Goal: Task Accomplishment & Management: Manage account settings

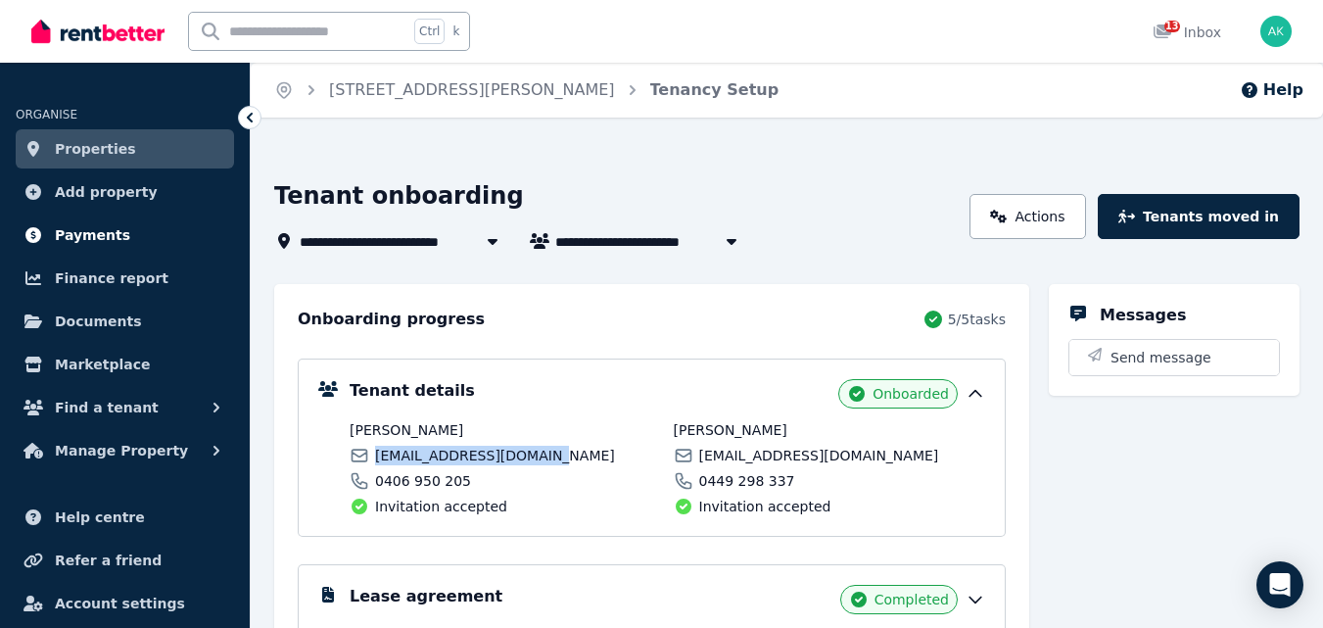
click at [108, 227] on span "Payments" at bounding box center [92, 235] width 75 height 24
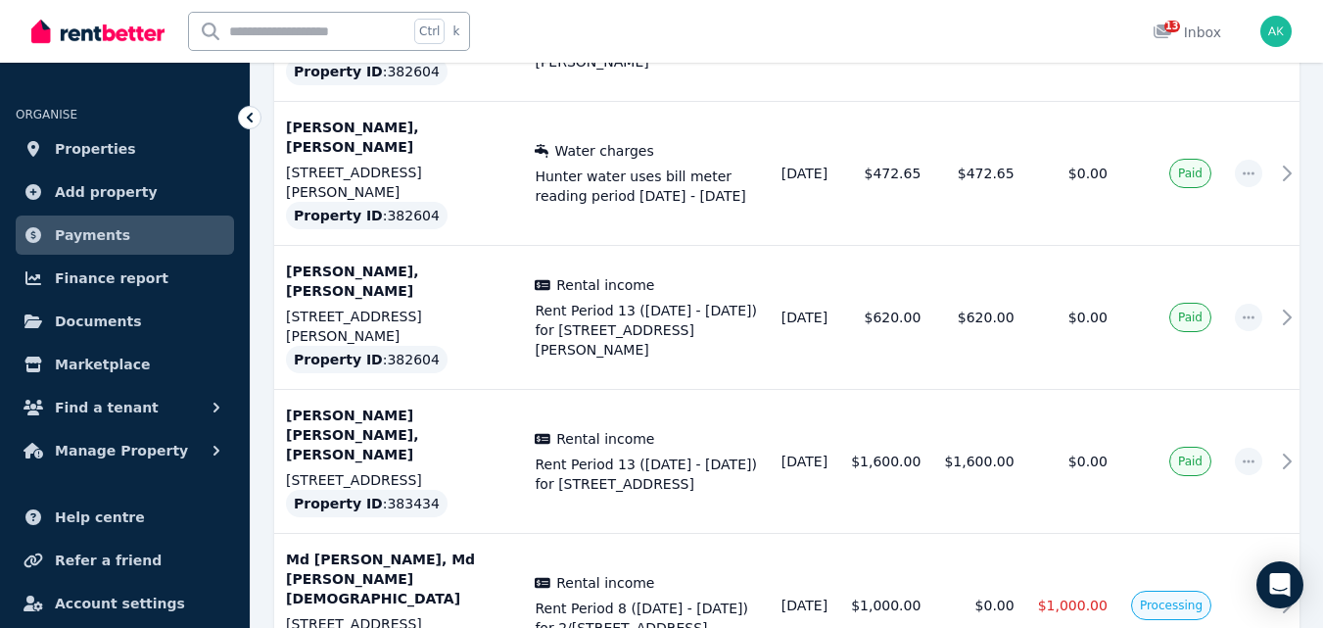
scroll to position [1186, 0]
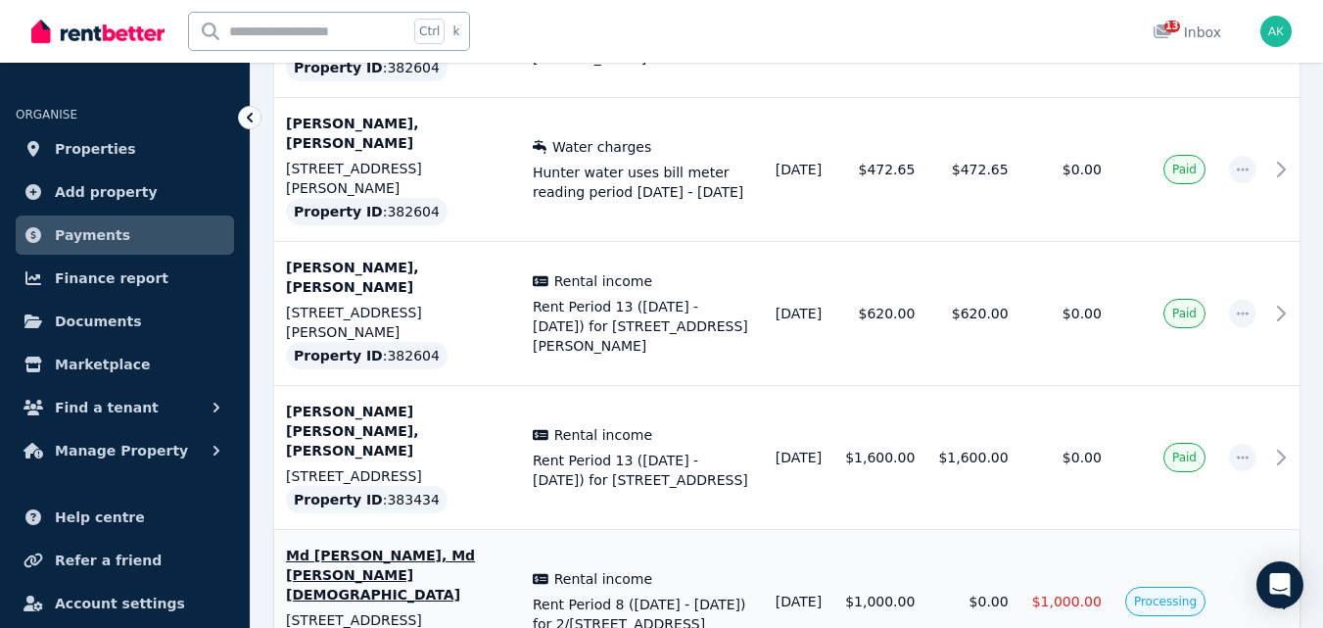
click at [1281, 590] on icon at bounding box center [1287, 602] width 24 height 24
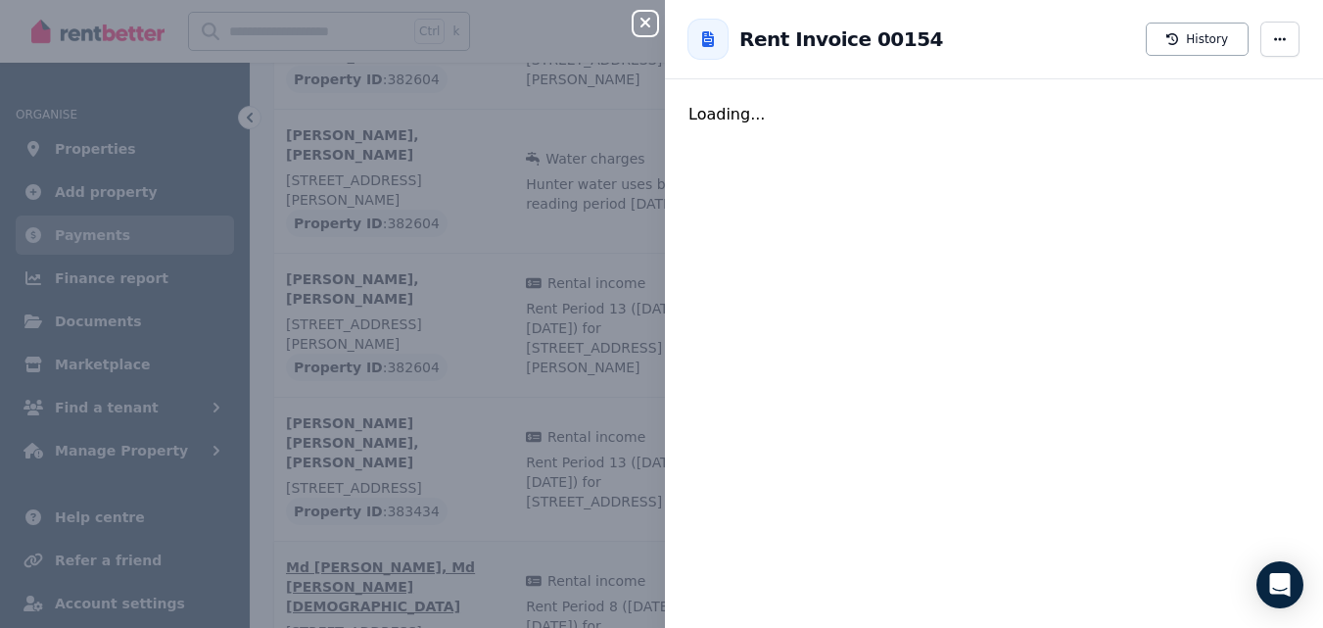
scroll to position [1178, 0]
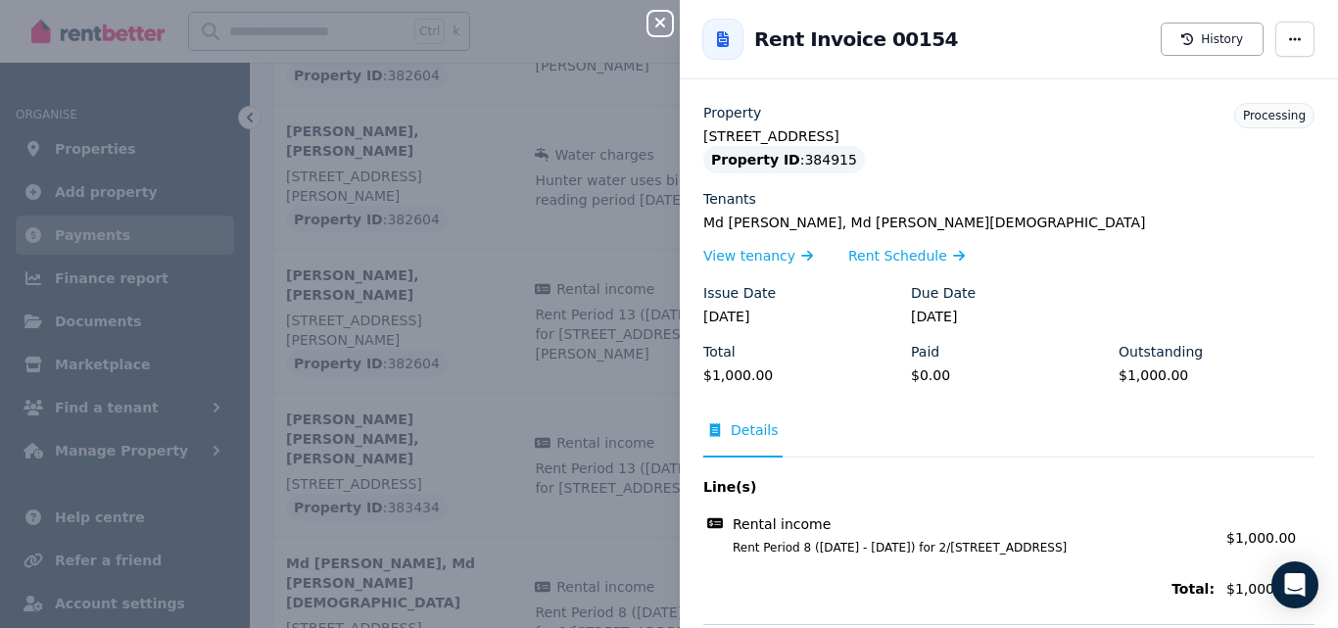
click at [660, 19] on icon "button" at bounding box center [660, 23] width 24 height 16
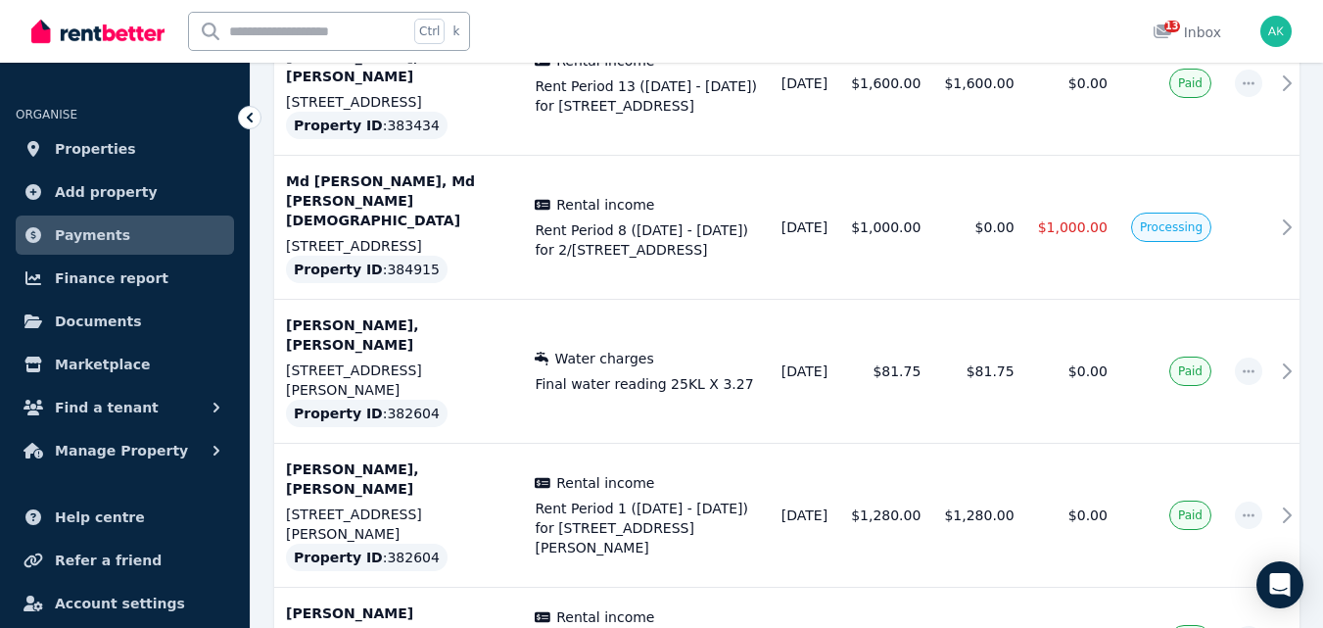
scroll to position [1572, 0]
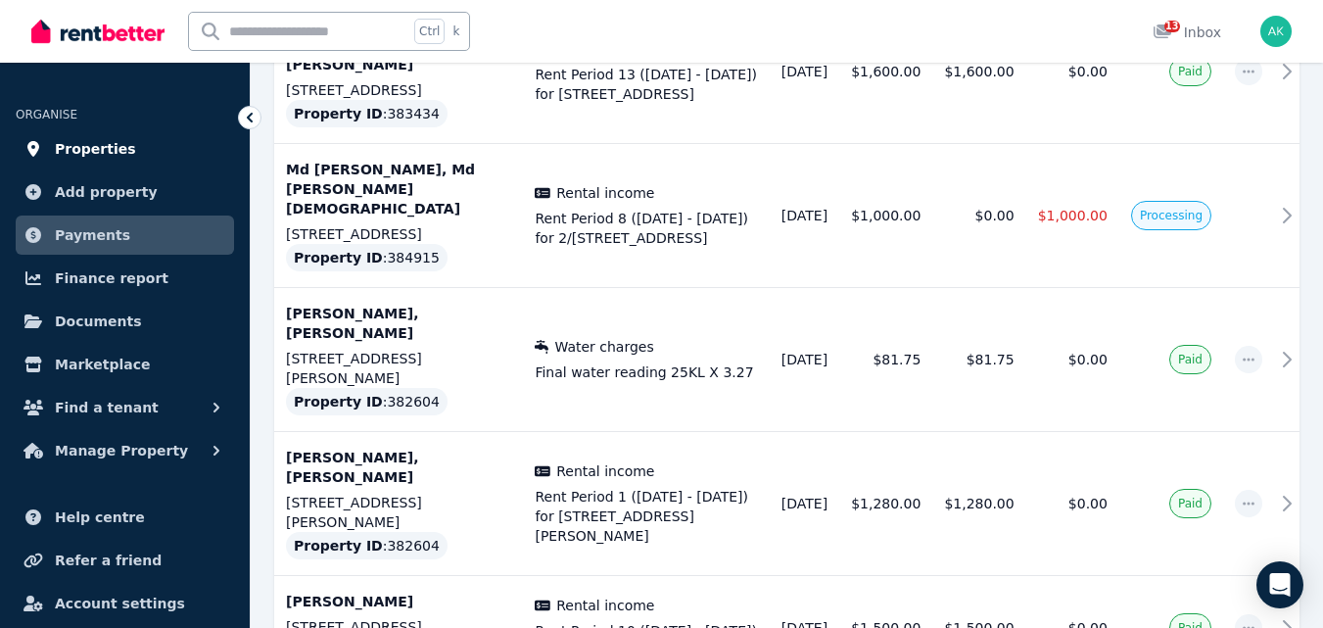
click at [90, 144] on span "Properties" at bounding box center [95, 149] width 81 height 24
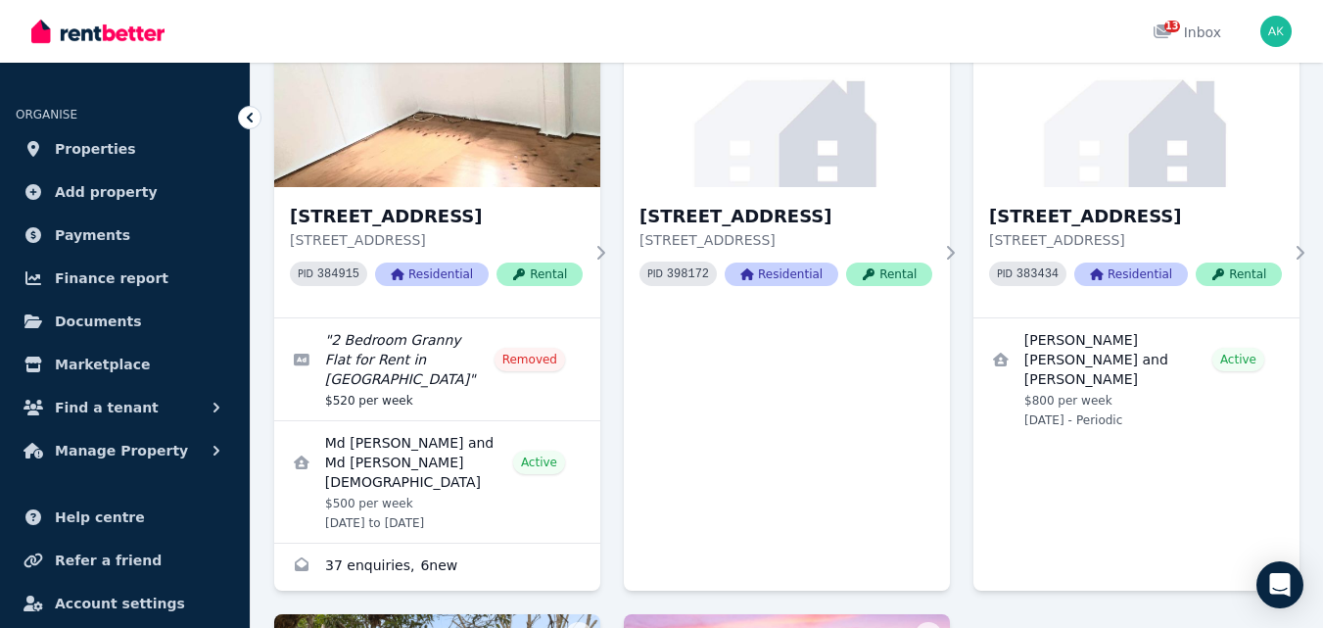
scroll to position [217, 0]
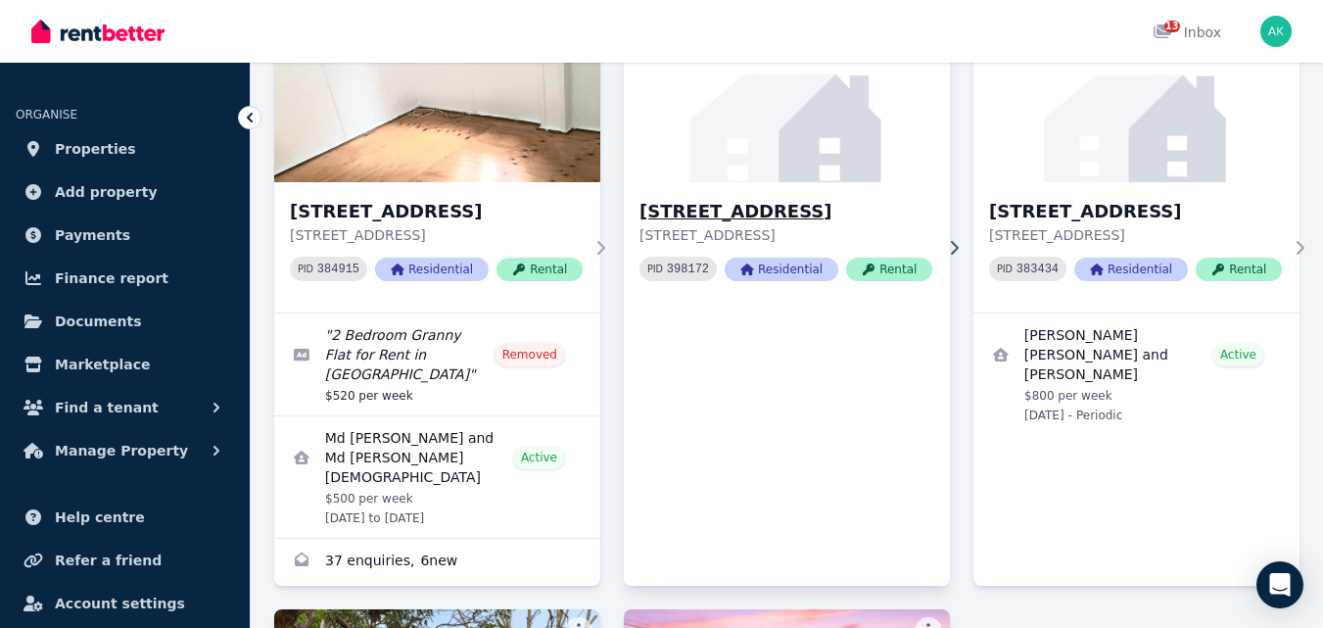
click at [821, 213] on h3 "[STREET_ADDRESS]" at bounding box center [785, 211] width 293 height 27
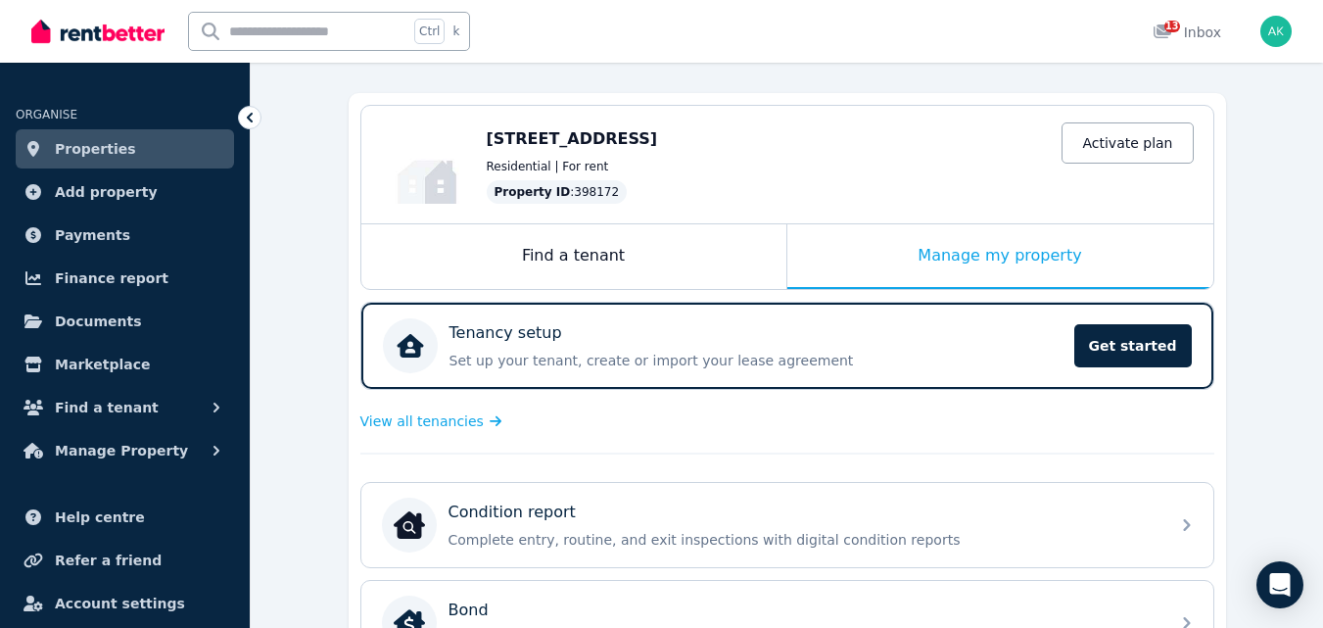
scroll to position [149, 0]
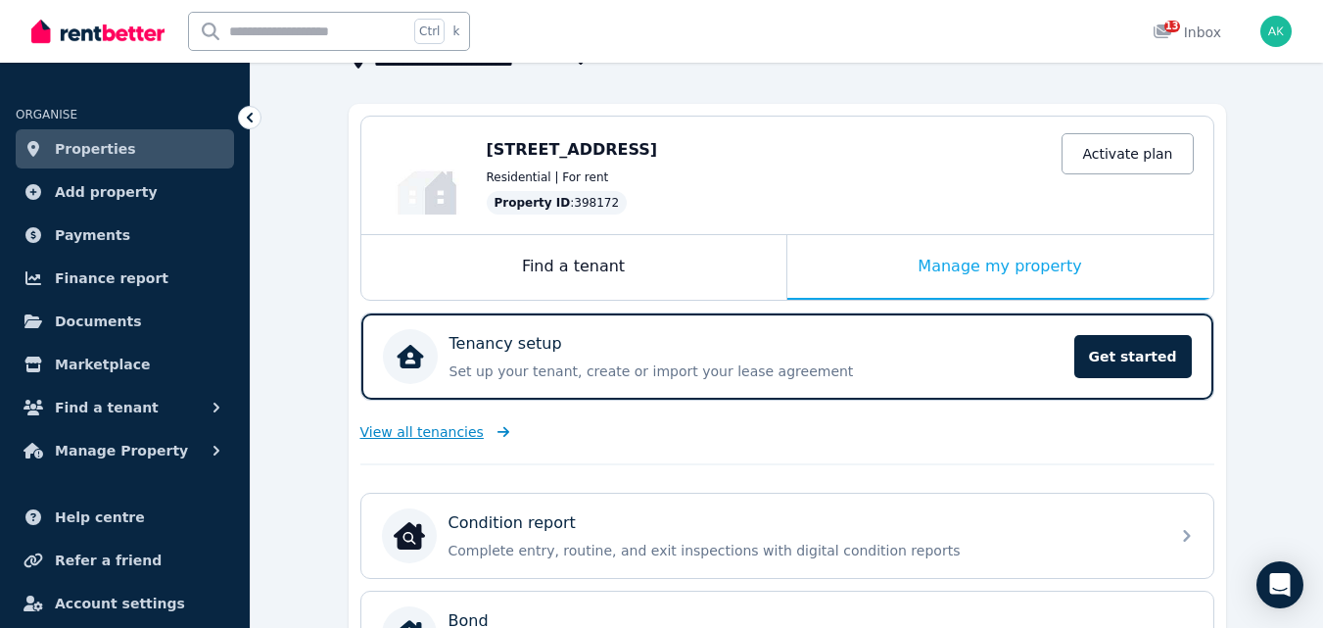
click at [490, 429] on icon at bounding box center [500, 432] width 20 height 14
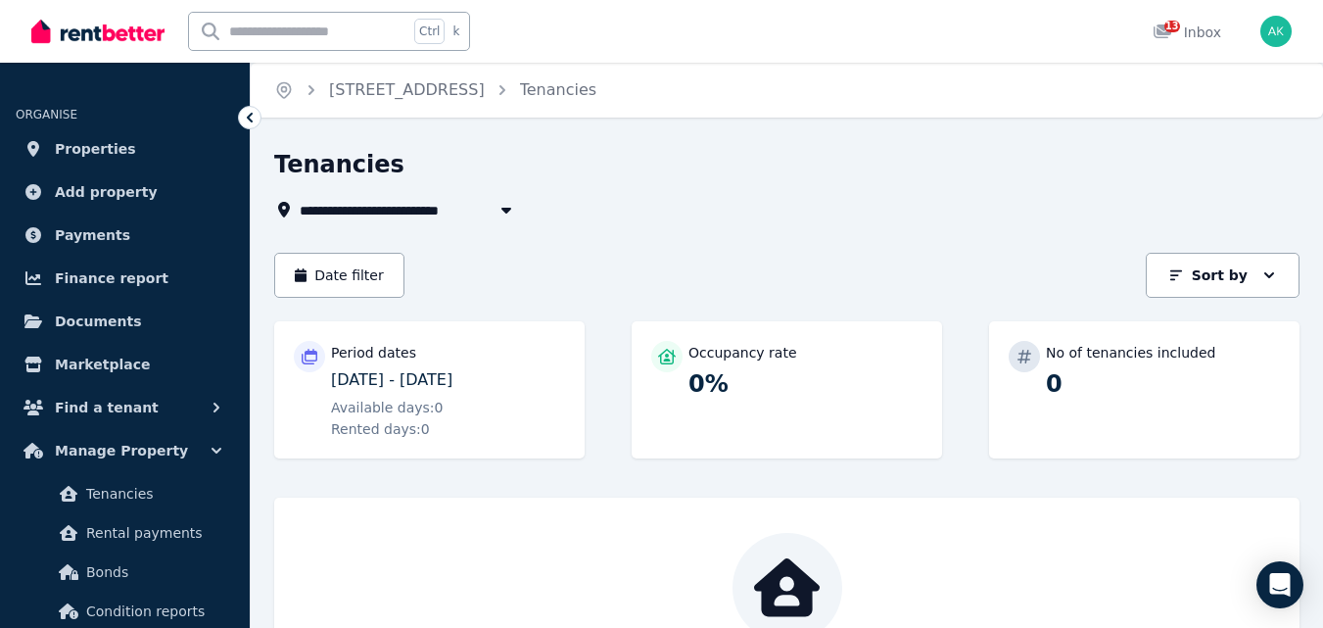
click at [249, 113] on icon at bounding box center [250, 118] width 20 height 20
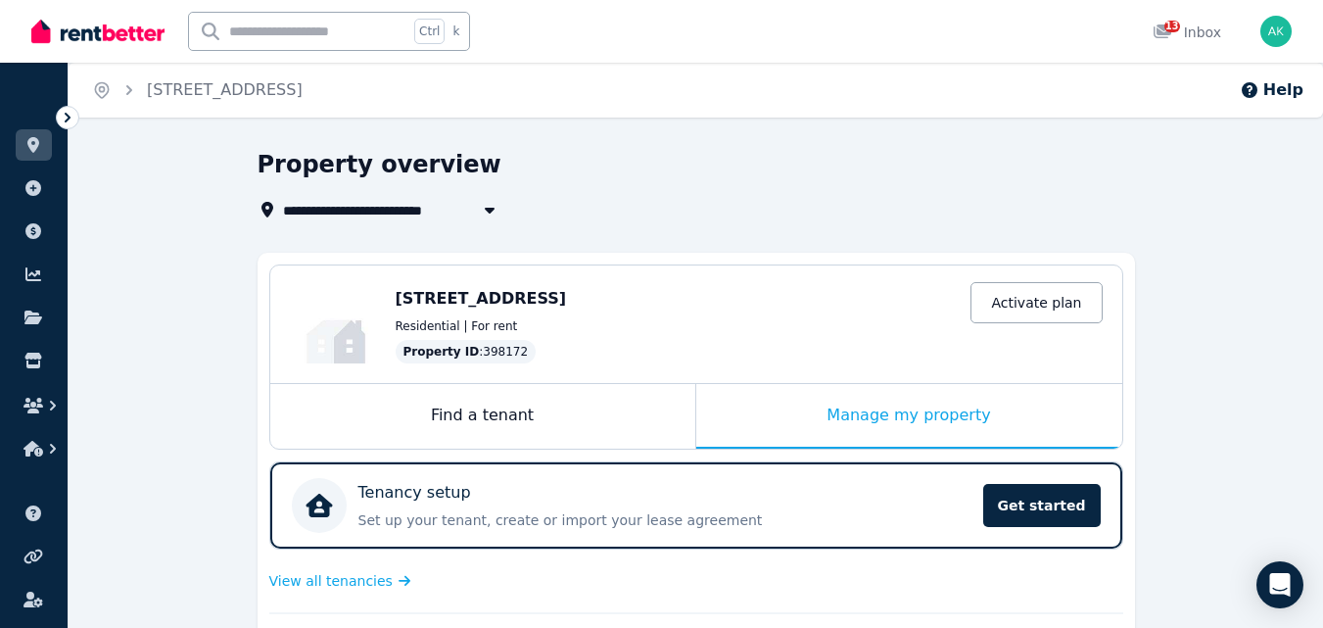
click at [352, 211] on span "[STREET_ADDRESS]" at bounding box center [368, 210] width 171 height 24
type input "**********"
click at [699, 188] on div "**********" at bounding box center [691, 185] width 866 height 72
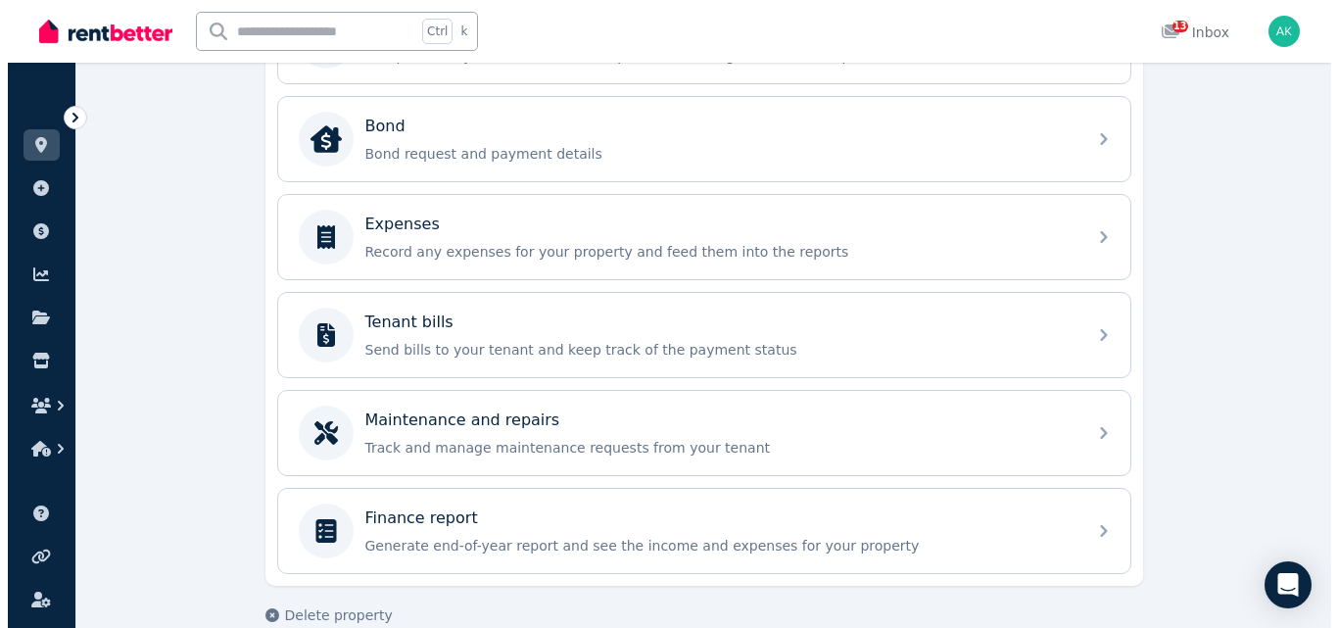
scroll to position [676, 0]
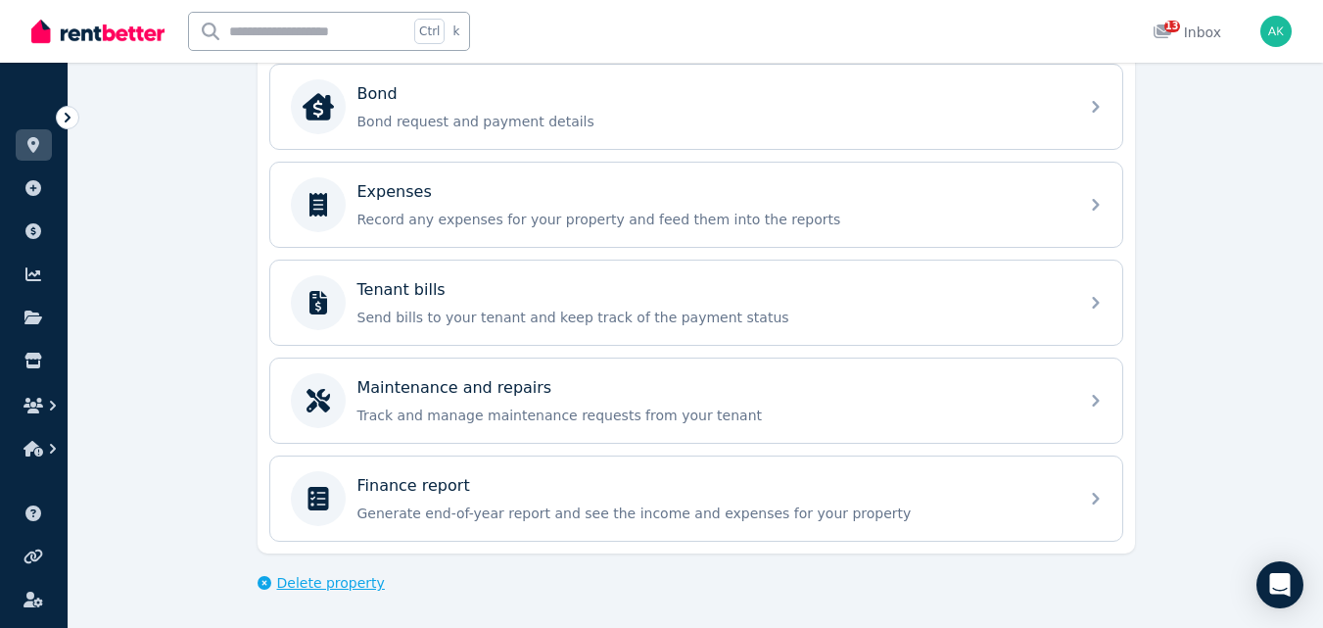
click at [306, 578] on span "Delete property" at bounding box center [331, 583] width 108 height 20
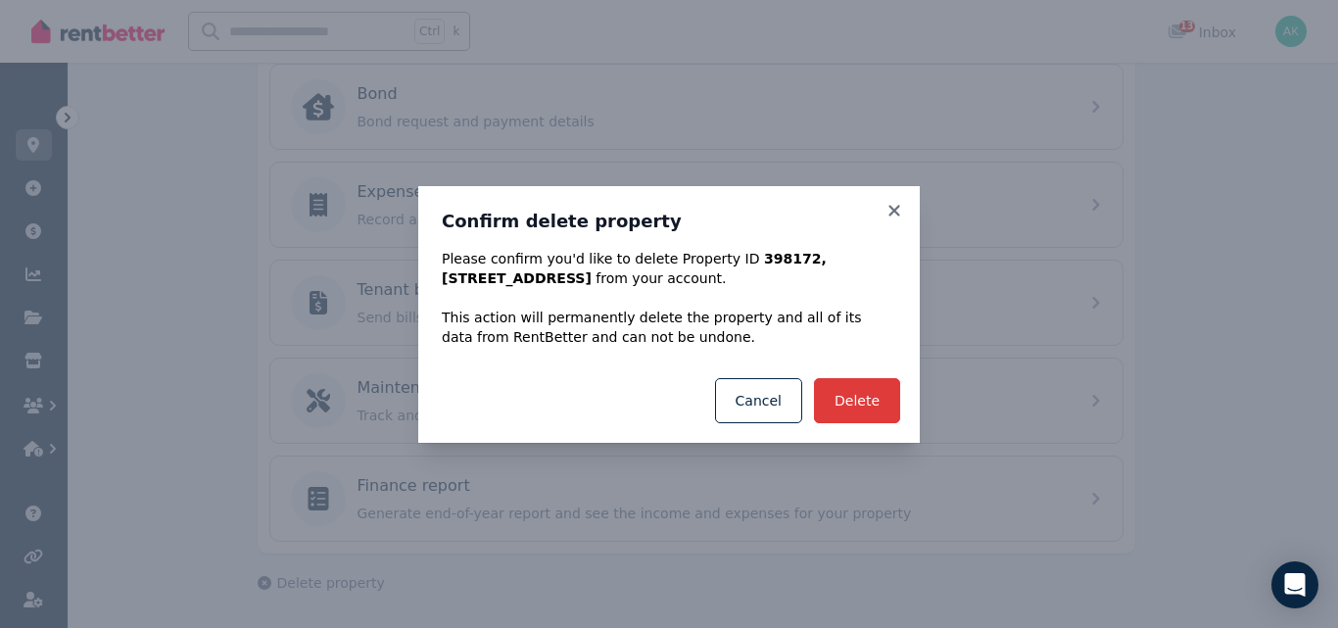
click at [852, 396] on button "Delete" at bounding box center [857, 400] width 86 height 45
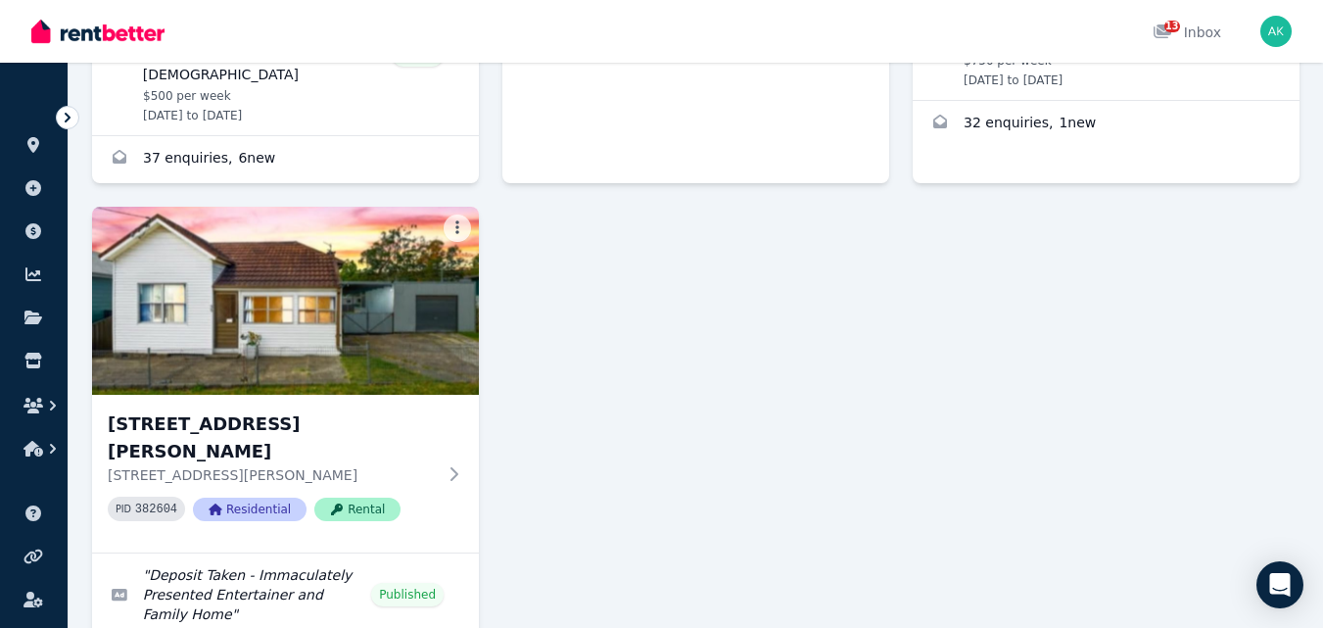
scroll to position [627, 0]
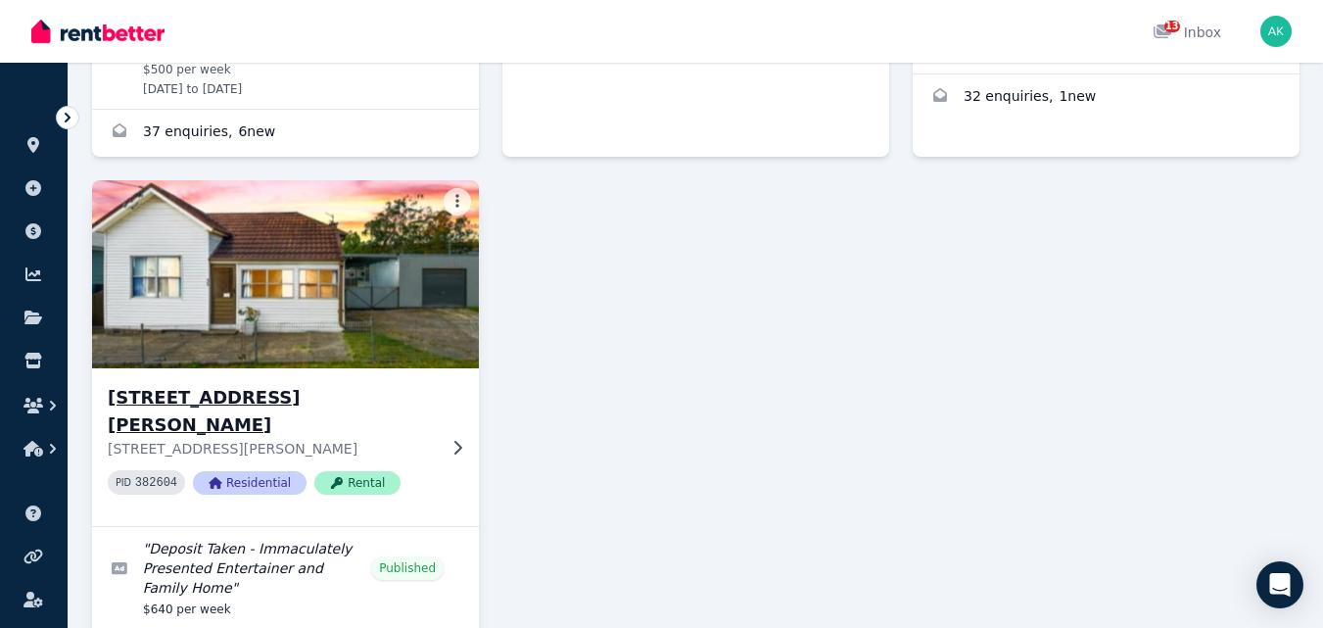
click at [309, 277] on img at bounding box center [285, 274] width 406 height 198
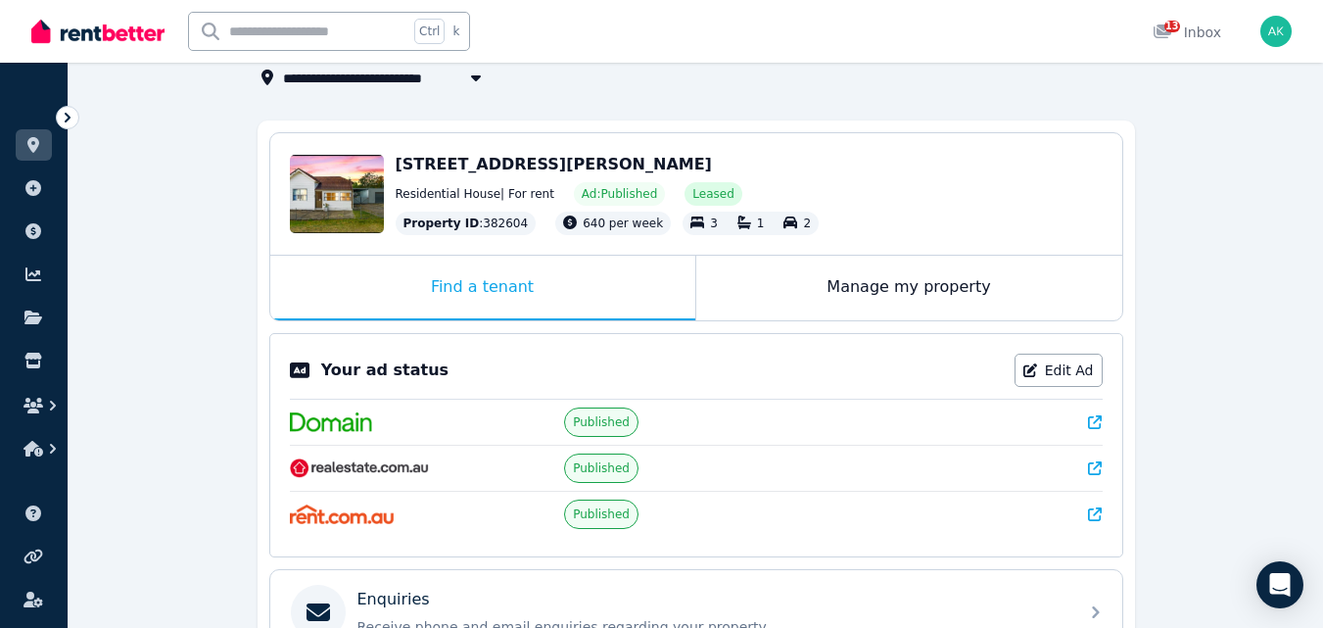
scroll to position [125, 0]
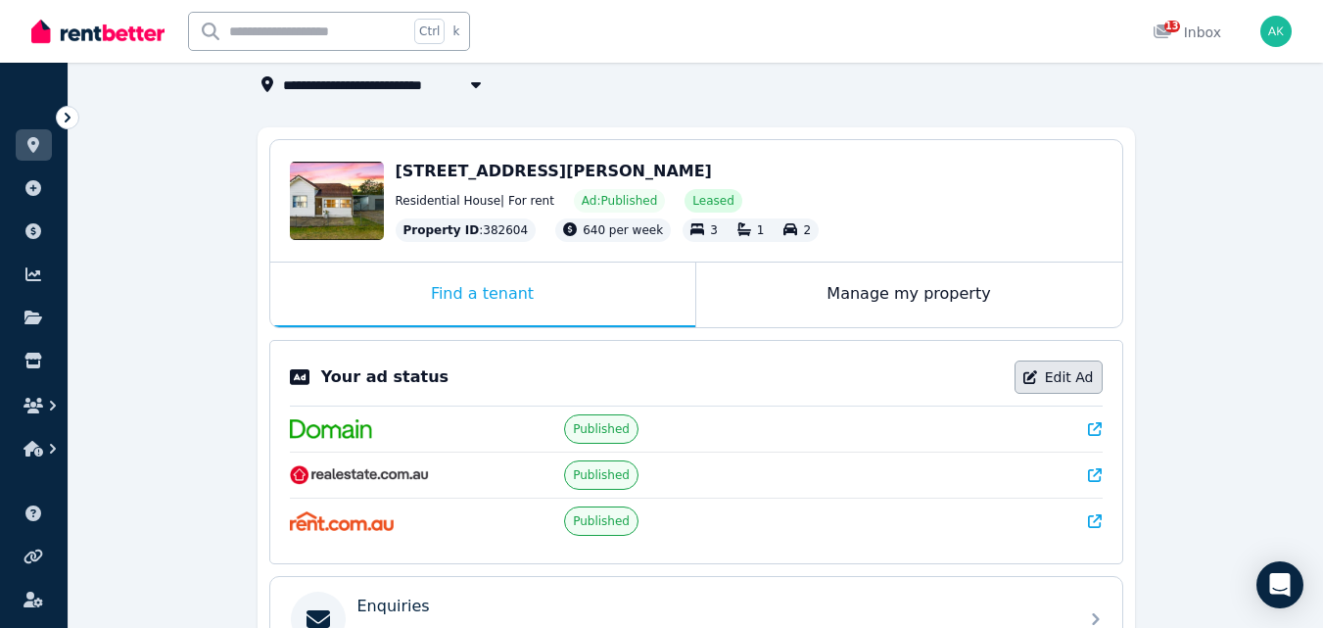
click at [1072, 380] on link "Edit Ad" at bounding box center [1059, 376] width 88 height 33
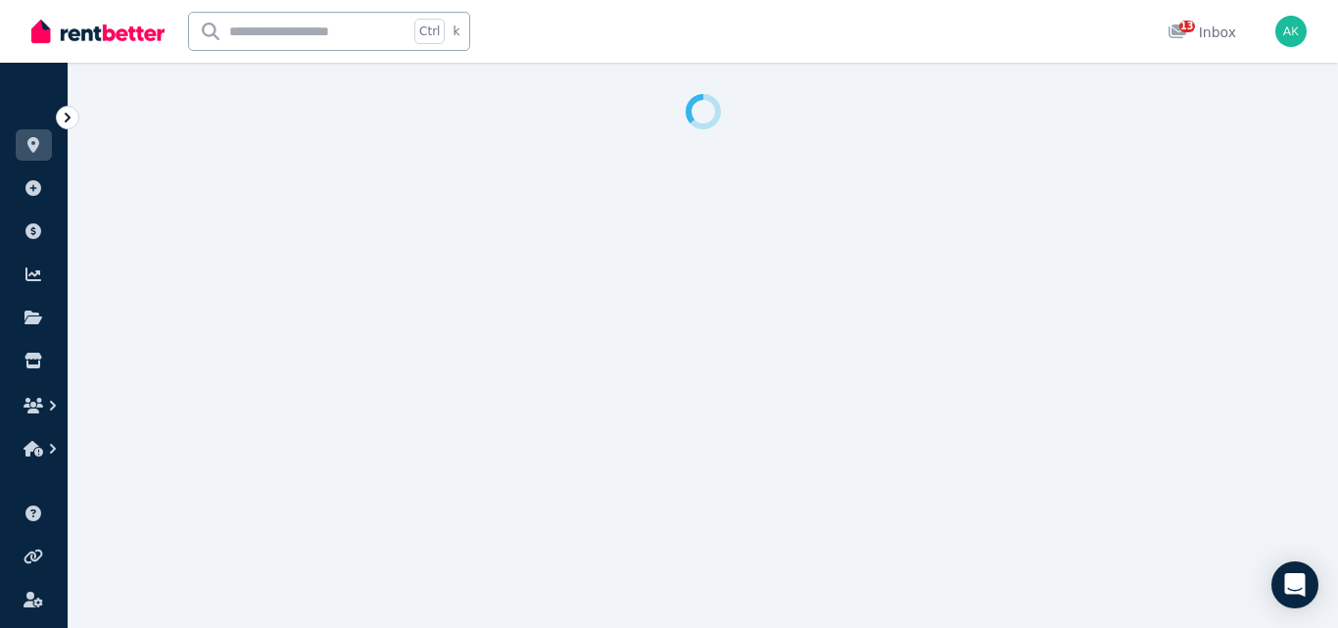
select select "**********"
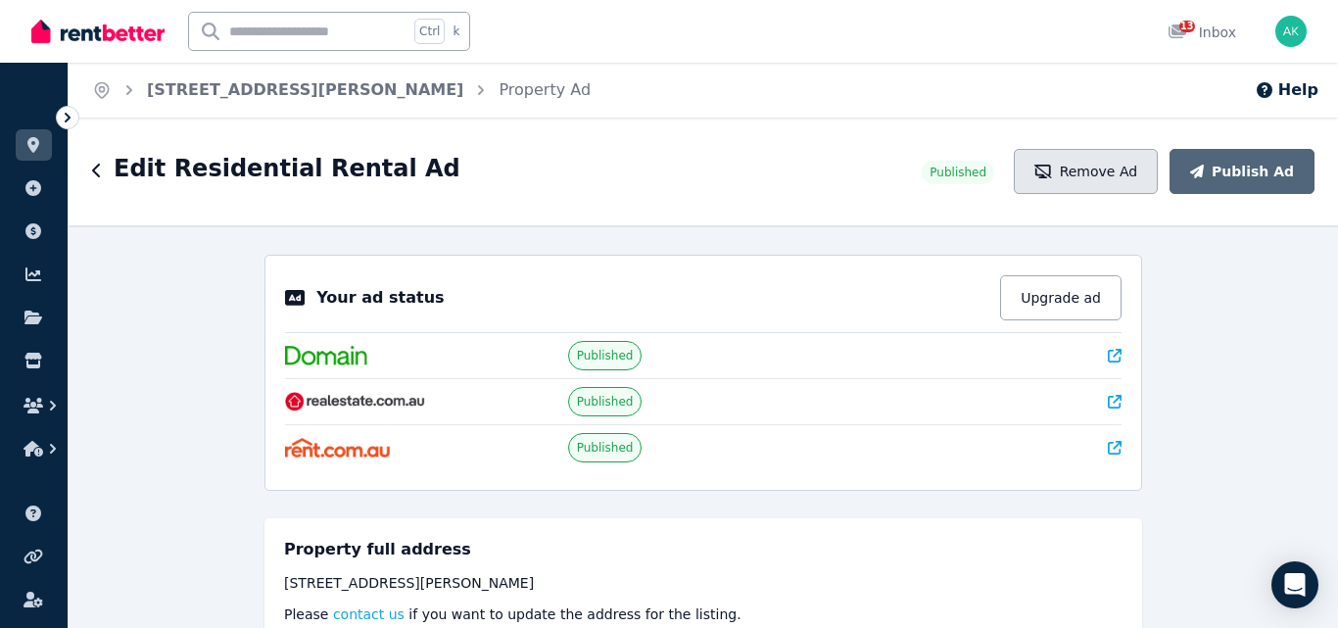
click at [1092, 168] on button "Remove Ad" at bounding box center [1086, 171] width 144 height 45
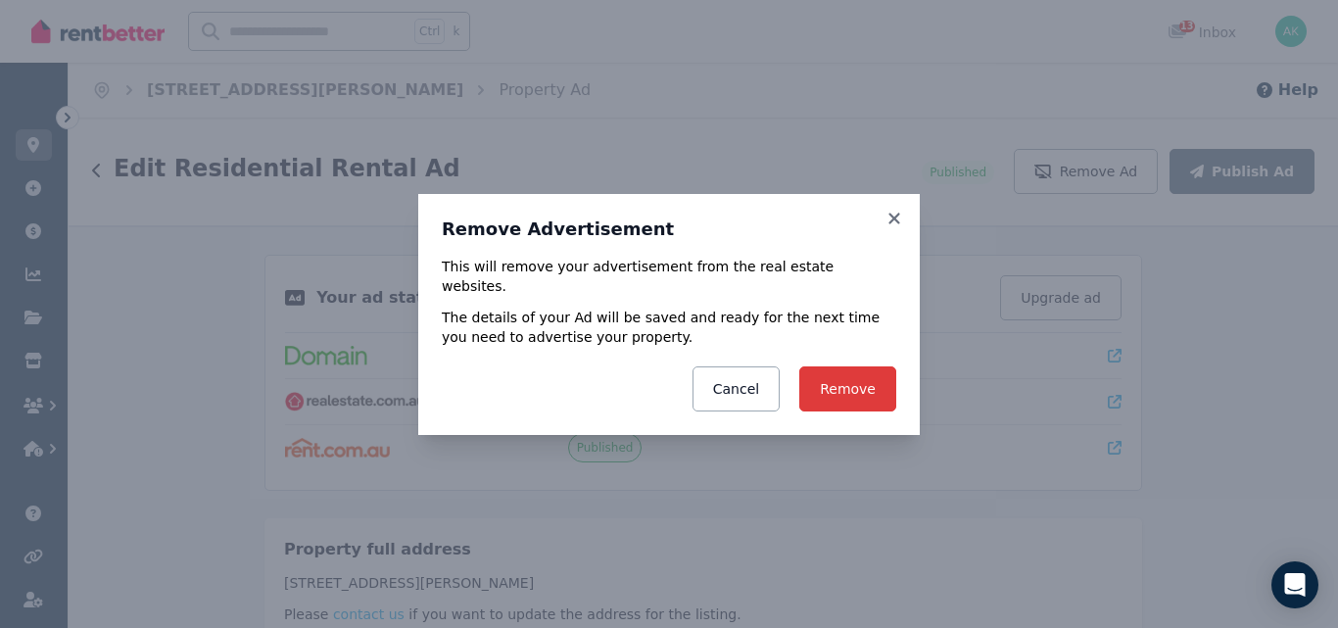
click at [830, 386] on button "Remove" at bounding box center [847, 388] width 97 height 45
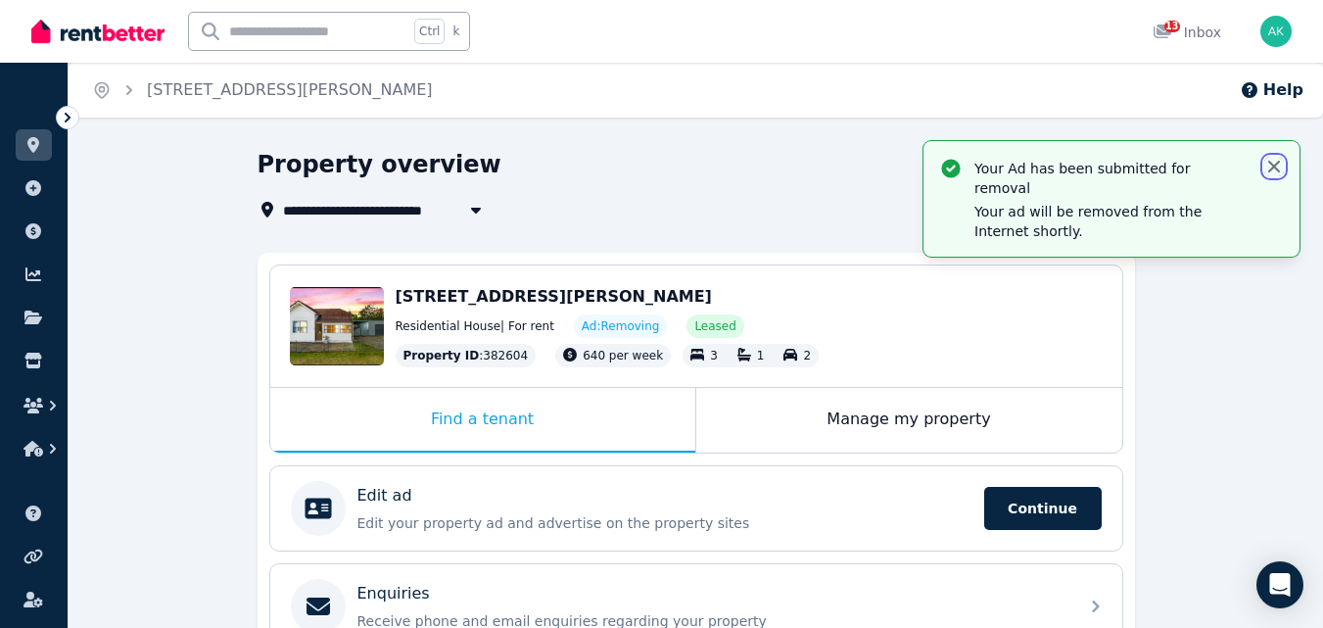
click at [1273, 167] on icon "button" at bounding box center [1274, 167] width 12 height 12
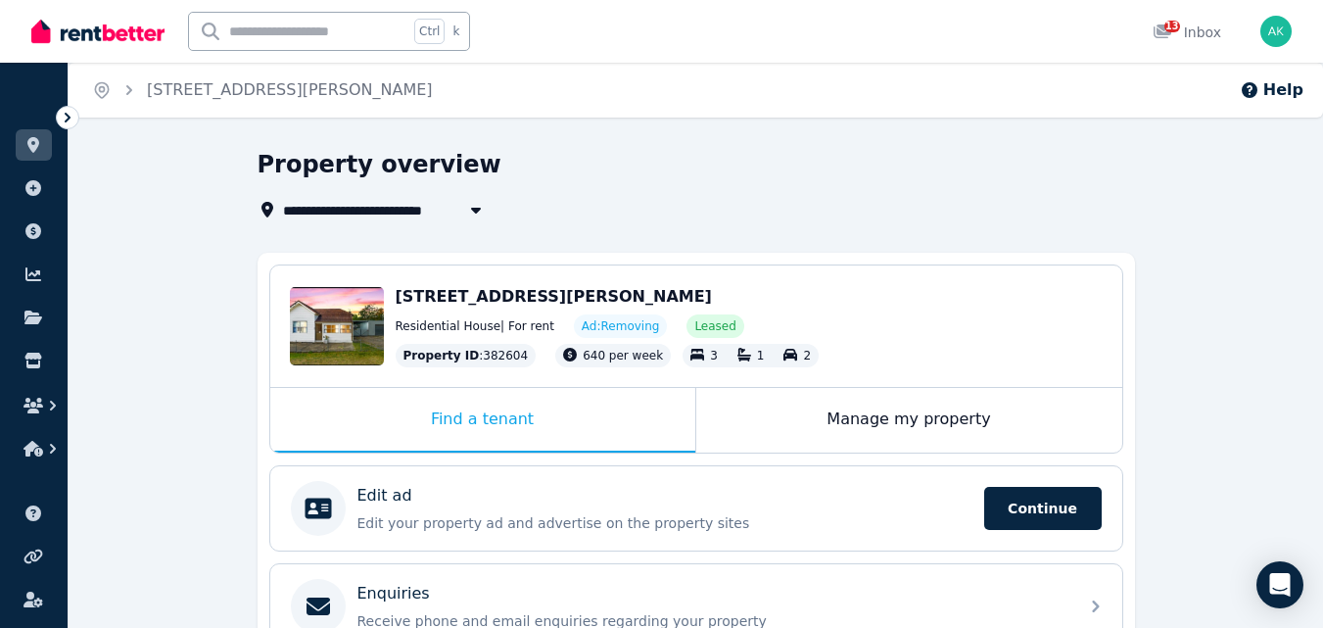
select select "**********"
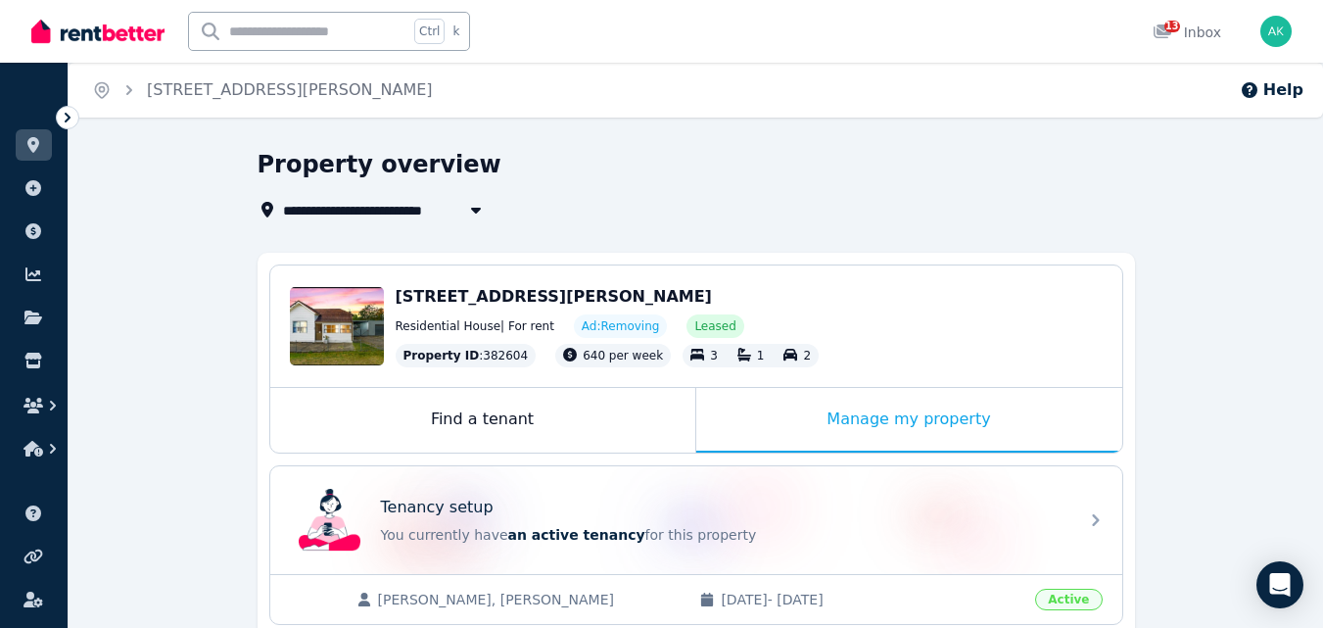
click at [468, 207] on icon "button" at bounding box center [476, 210] width 20 height 16
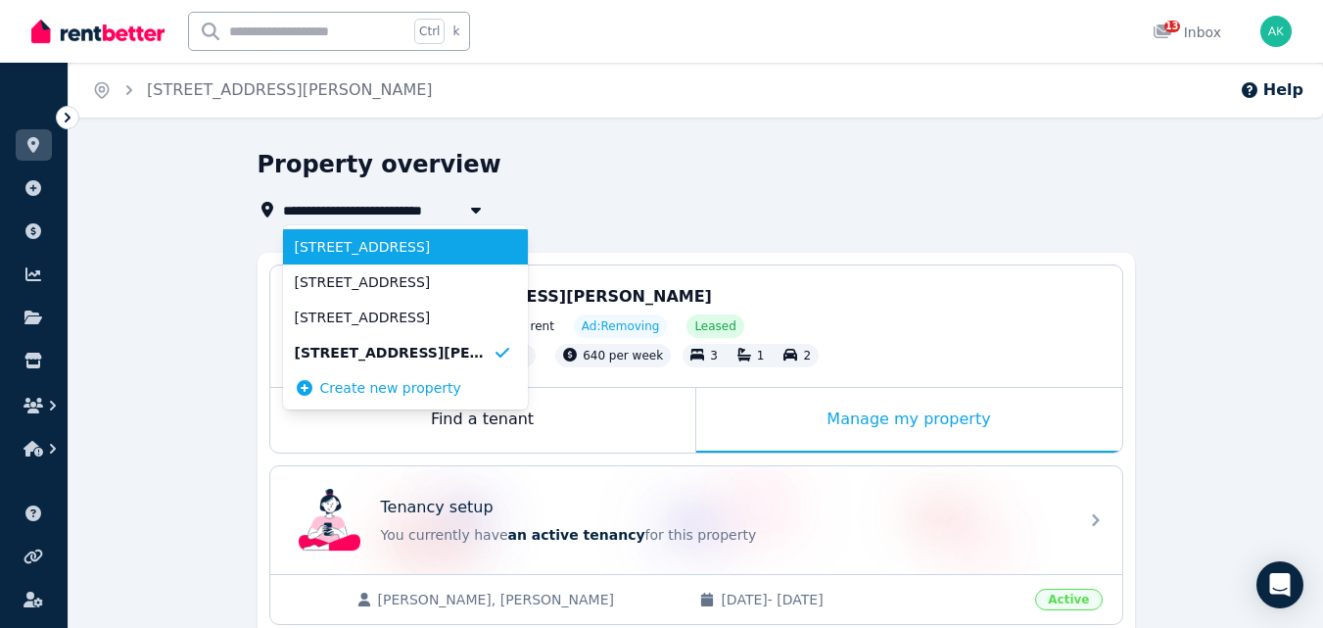
click at [374, 244] on span "[STREET_ADDRESS]" at bounding box center [394, 247] width 198 height 20
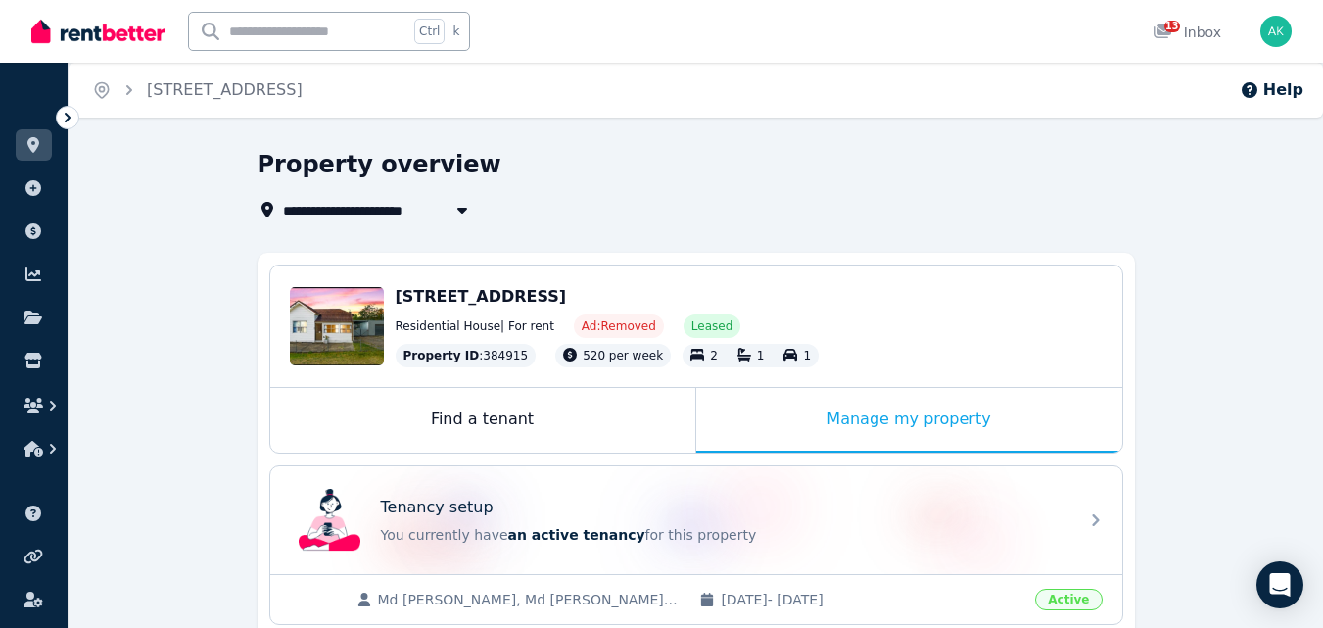
click at [588, 194] on div "**********" at bounding box center [691, 185] width 866 height 72
type input "**********"
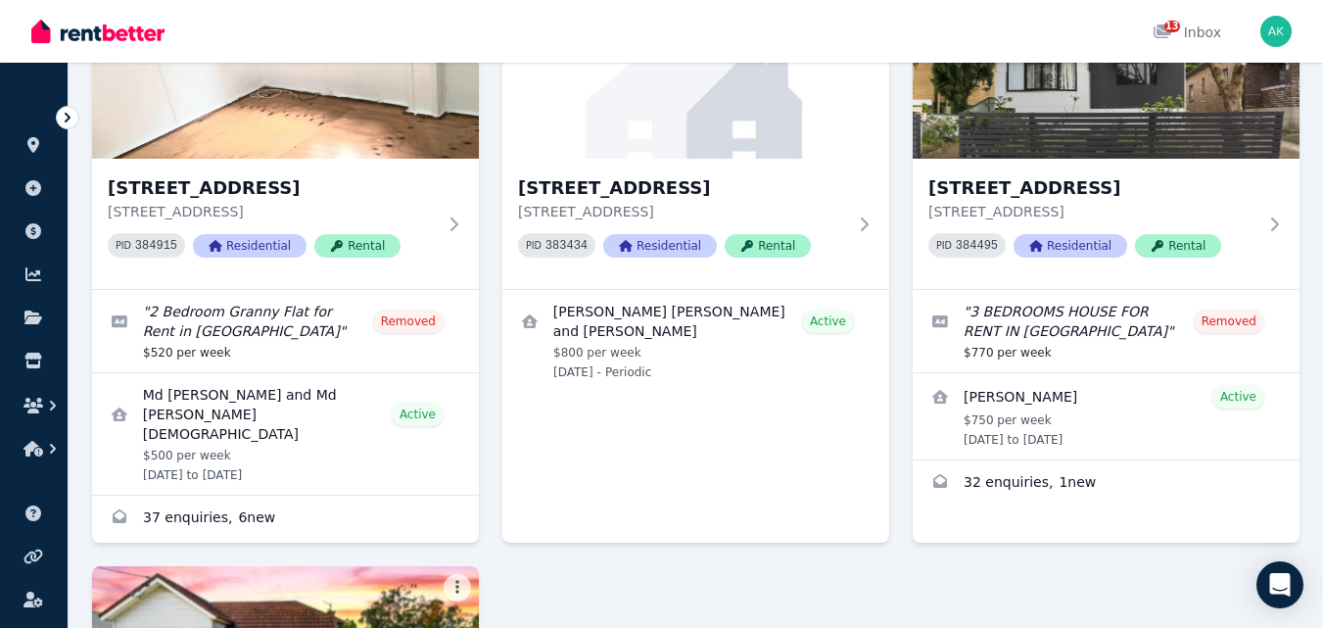
scroll to position [279, 0]
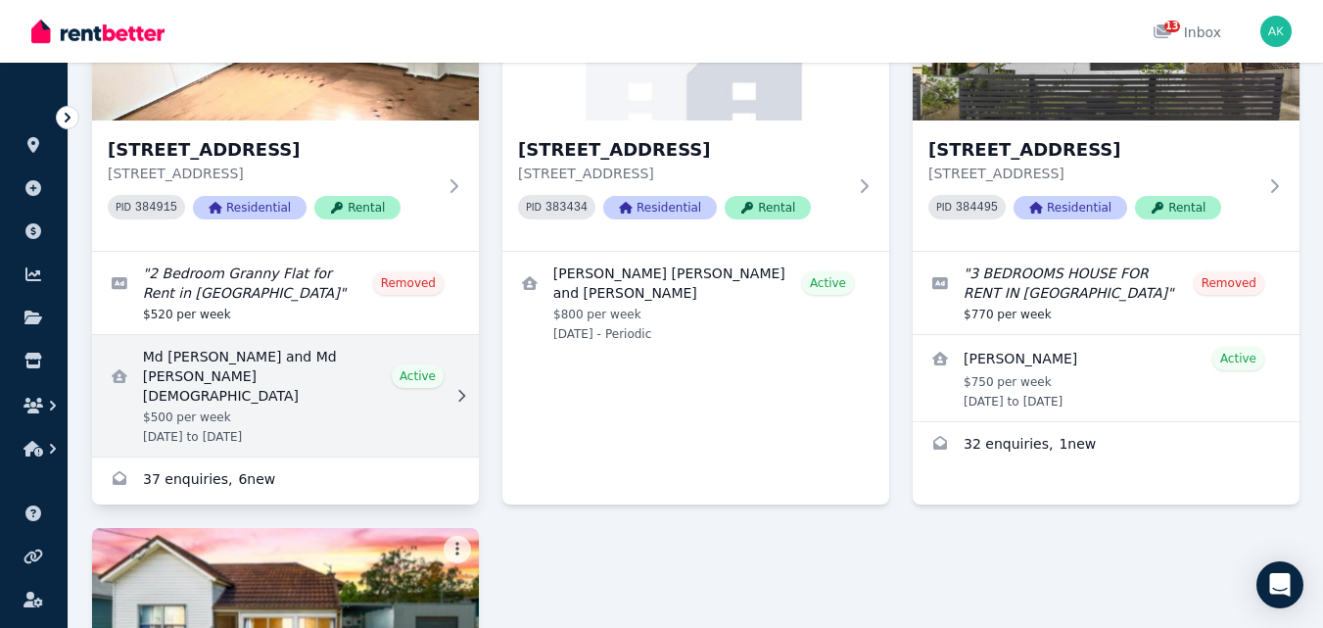
click at [415, 362] on link "View details for Md Forhad Gazi and Md Mahabub Islam" at bounding box center [285, 395] width 387 height 121
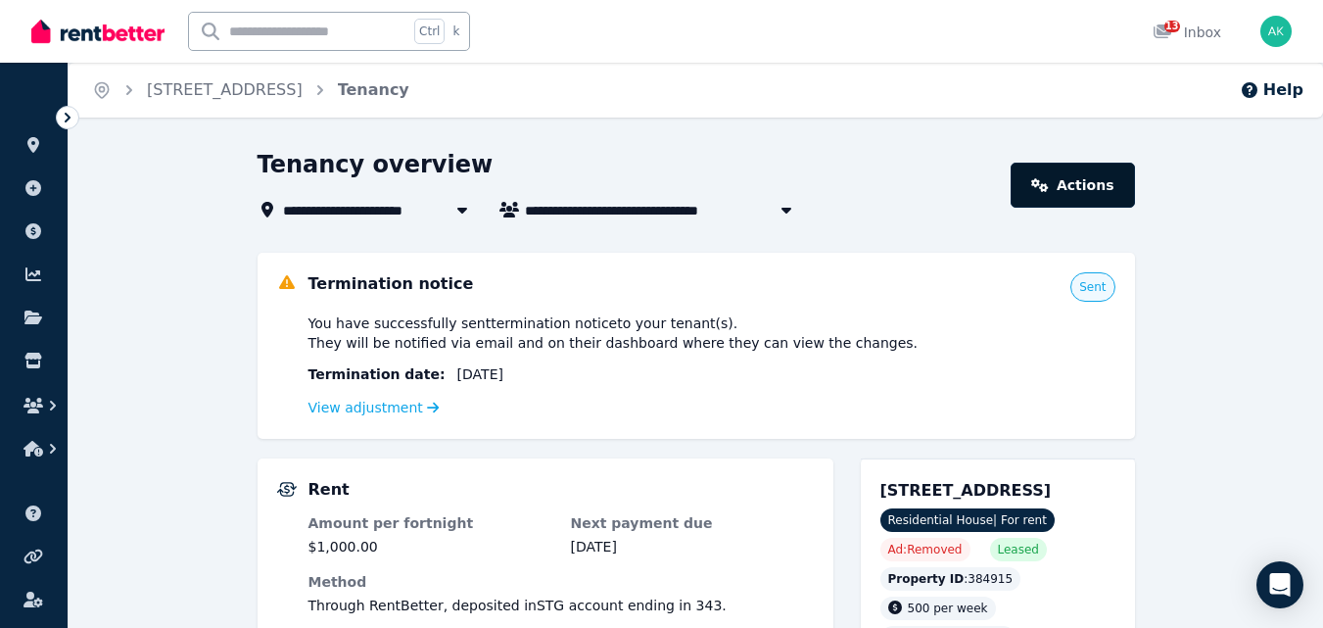
click at [1092, 188] on link "Actions" at bounding box center [1072, 185] width 123 height 45
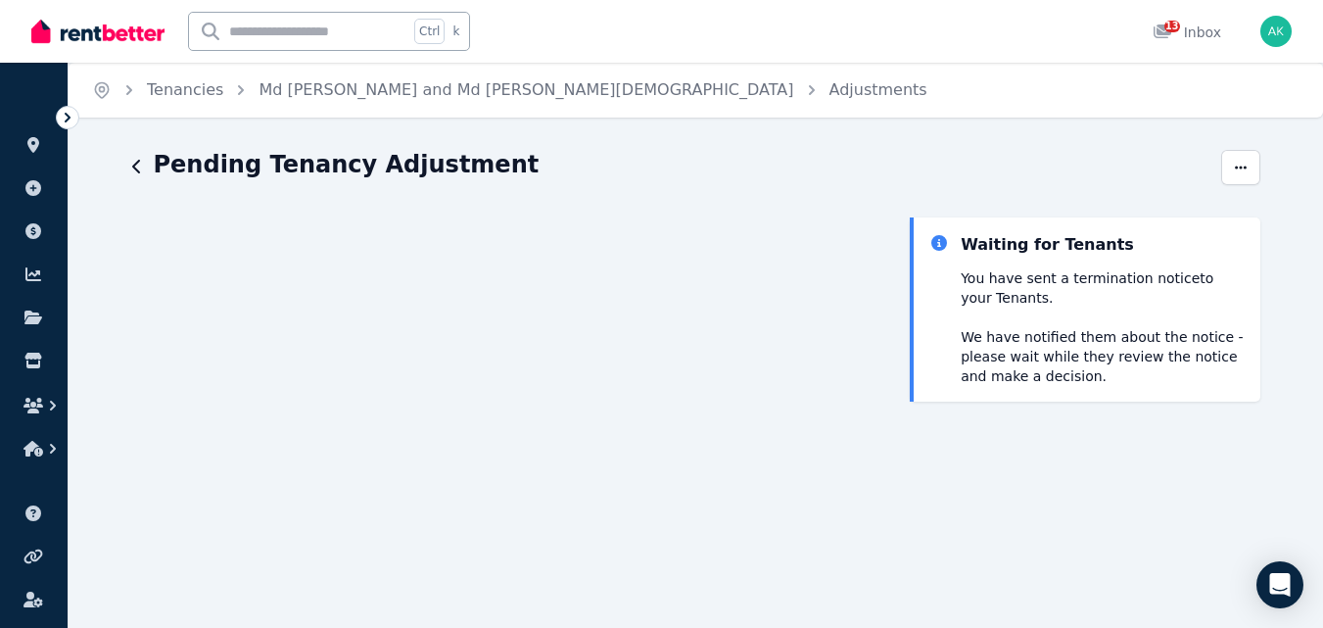
click at [136, 172] on icon "button" at bounding box center [137, 167] width 10 height 16
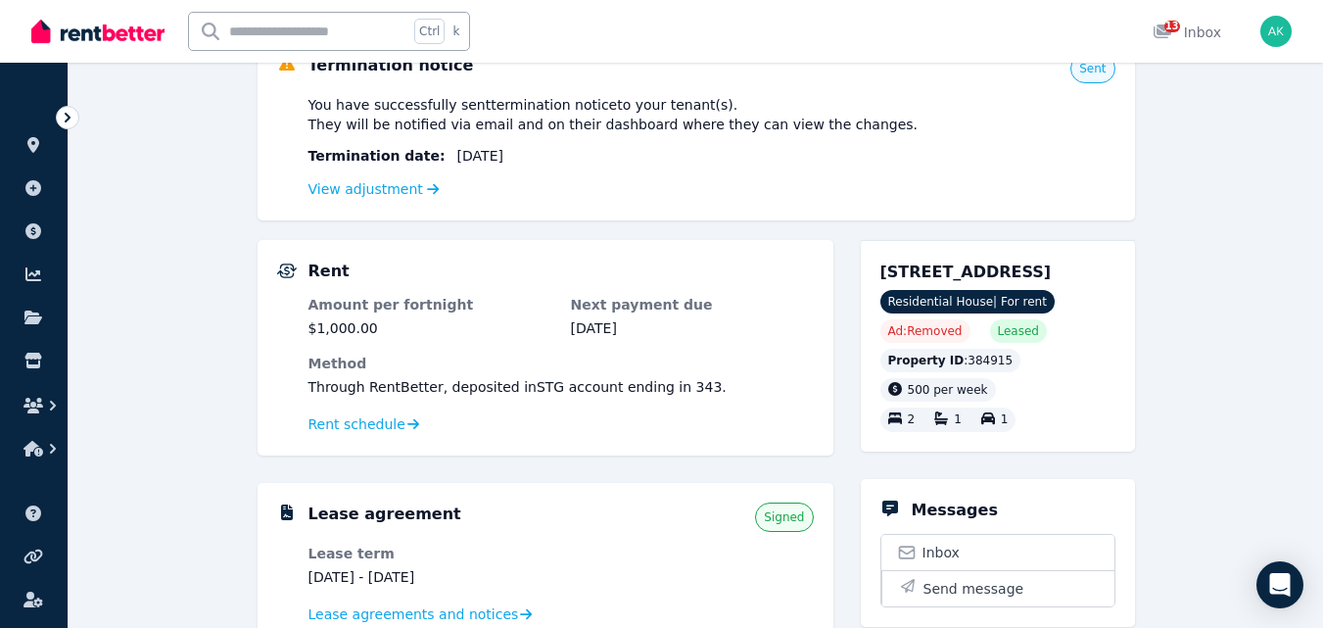
scroll to position [207, 0]
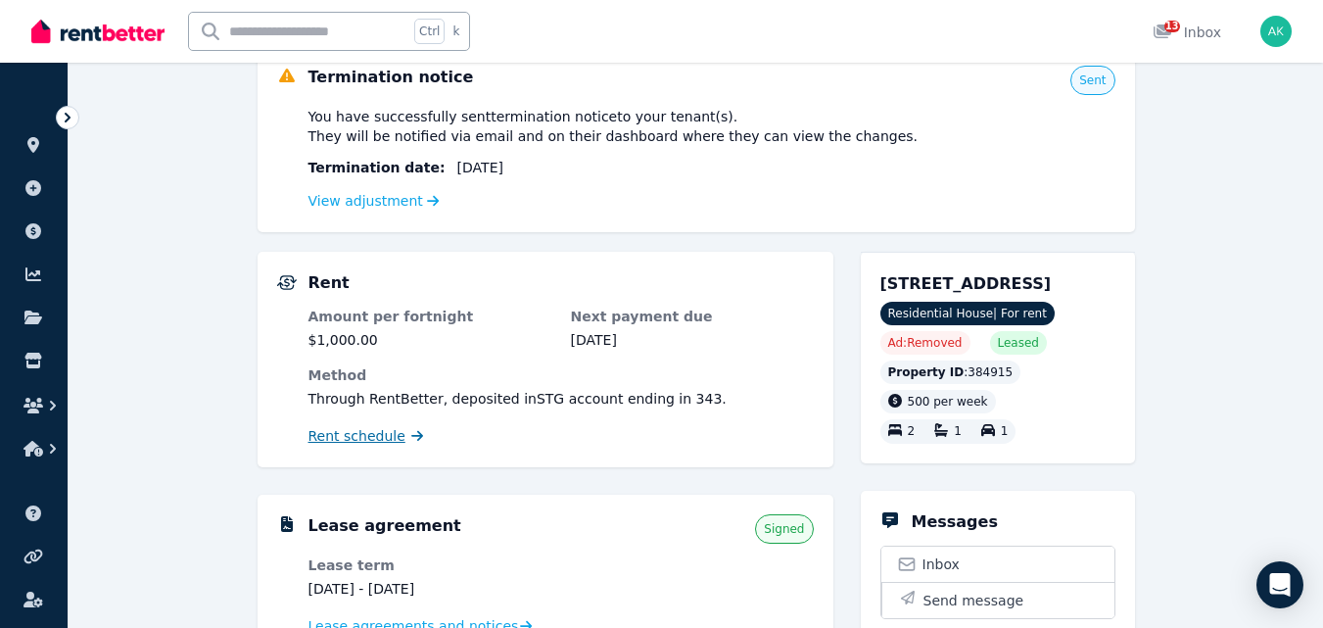
click at [391, 436] on span "Rent schedule" at bounding box center [356, 436] width 97 height 20
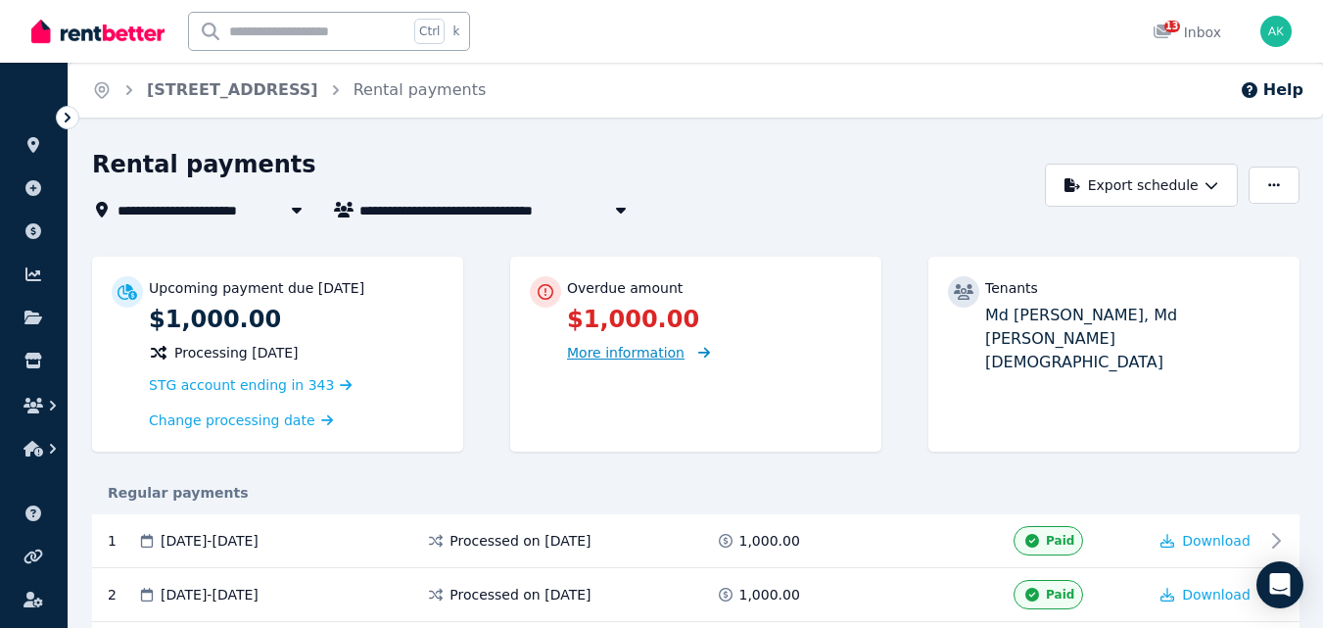
click at [625, 352] on span "More information" at bounding box center [626, 353] width 118 height 16
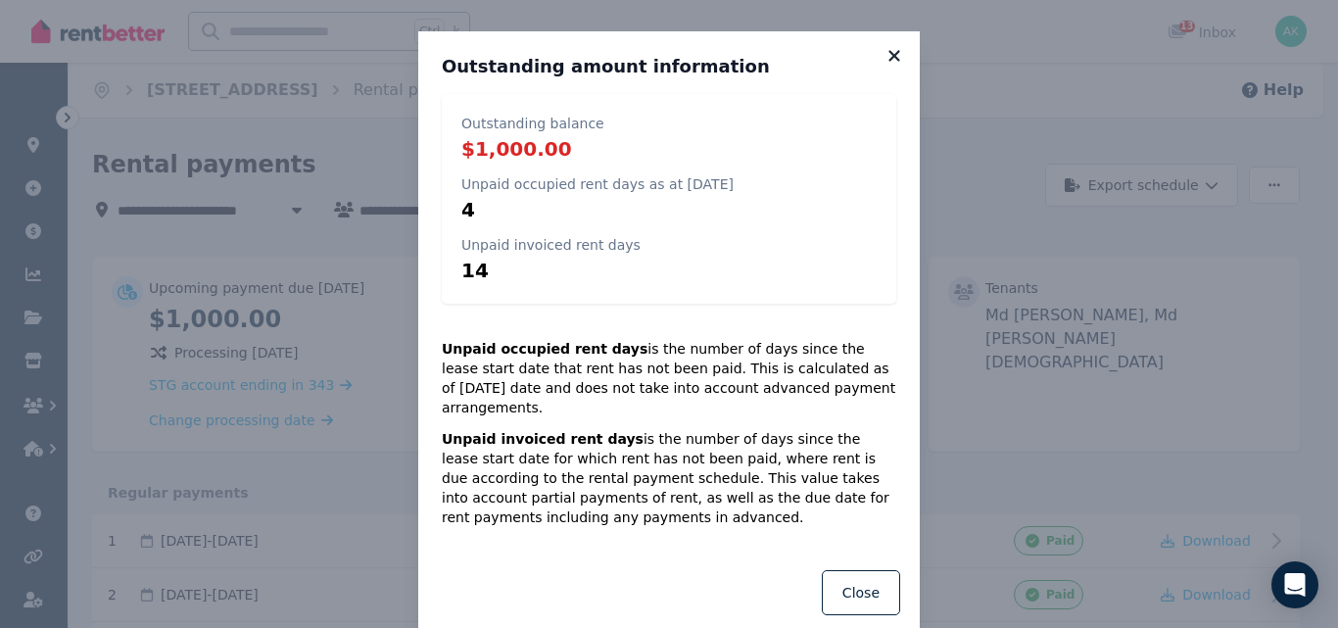
click at [888, 55] on icon at bounding box center [893, 55] width 11 height 11
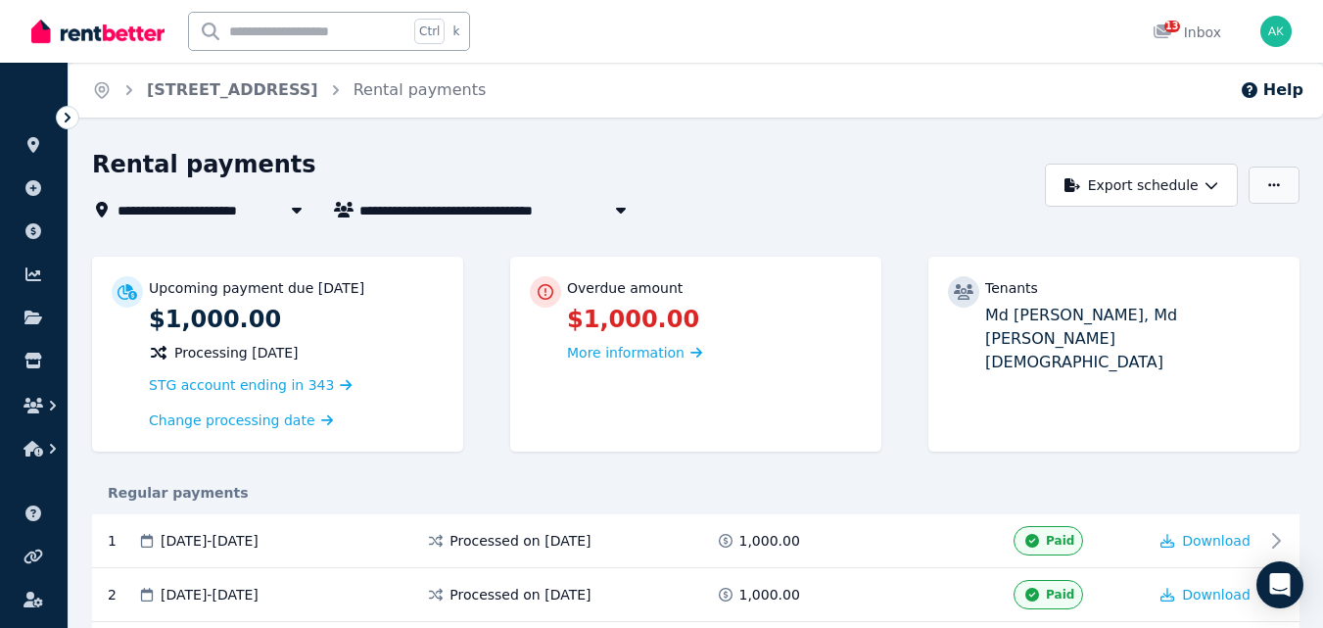
click at [1285, 179] on button "button" at bounding box center [1274, 184] width 51 height 37
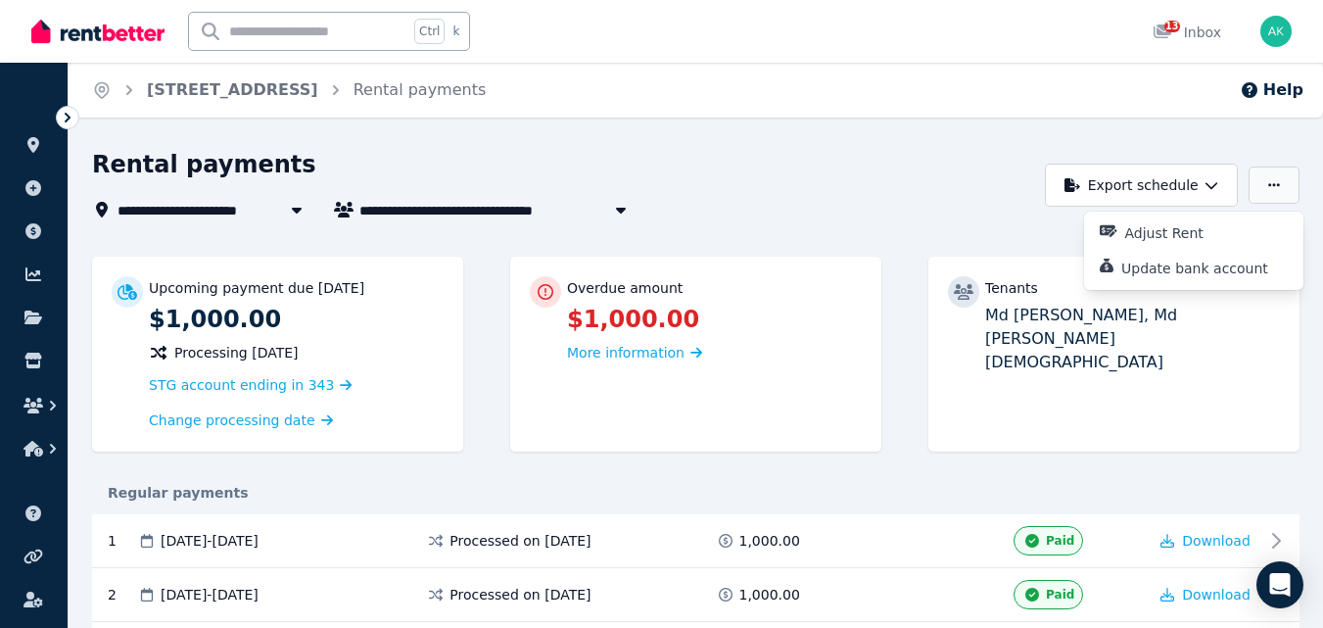
click at [1285, 179] on button "button" at bounding box center [1274, 184] width 51 height 37
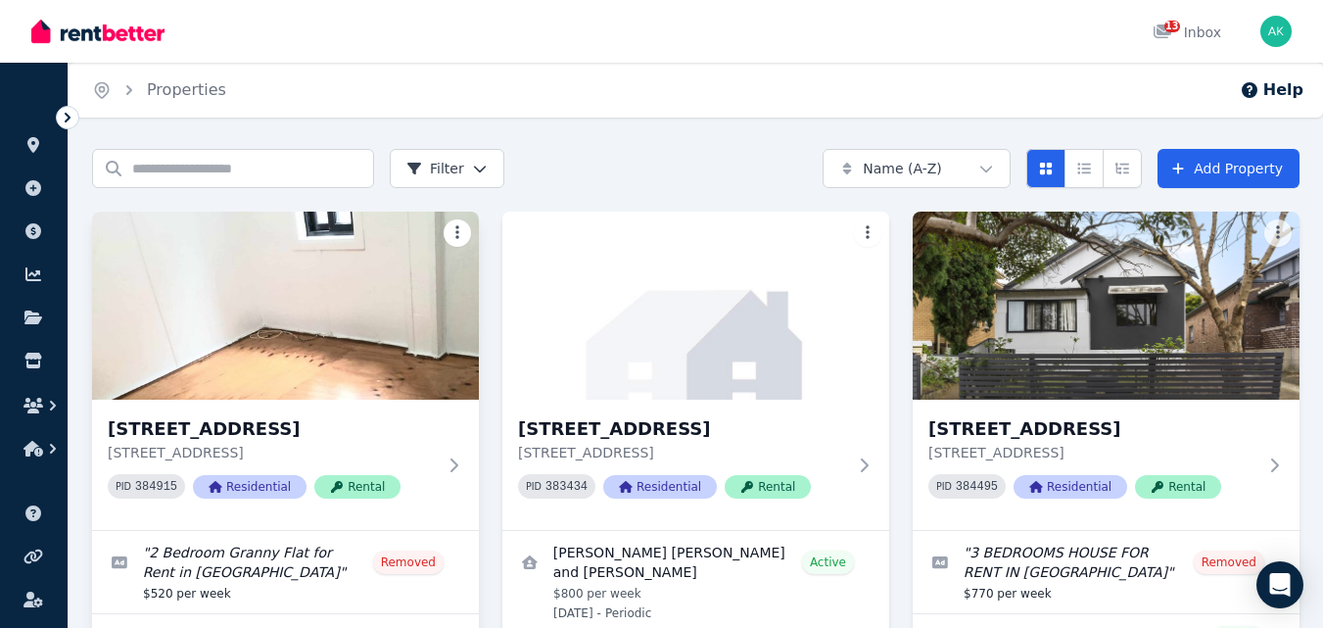
click at [456, 232] on html "Open main menu 13 Inbox Open user menu ORGANISE Properties Add property Payment…" at bounding box center [661, 314] width 1323 height 628
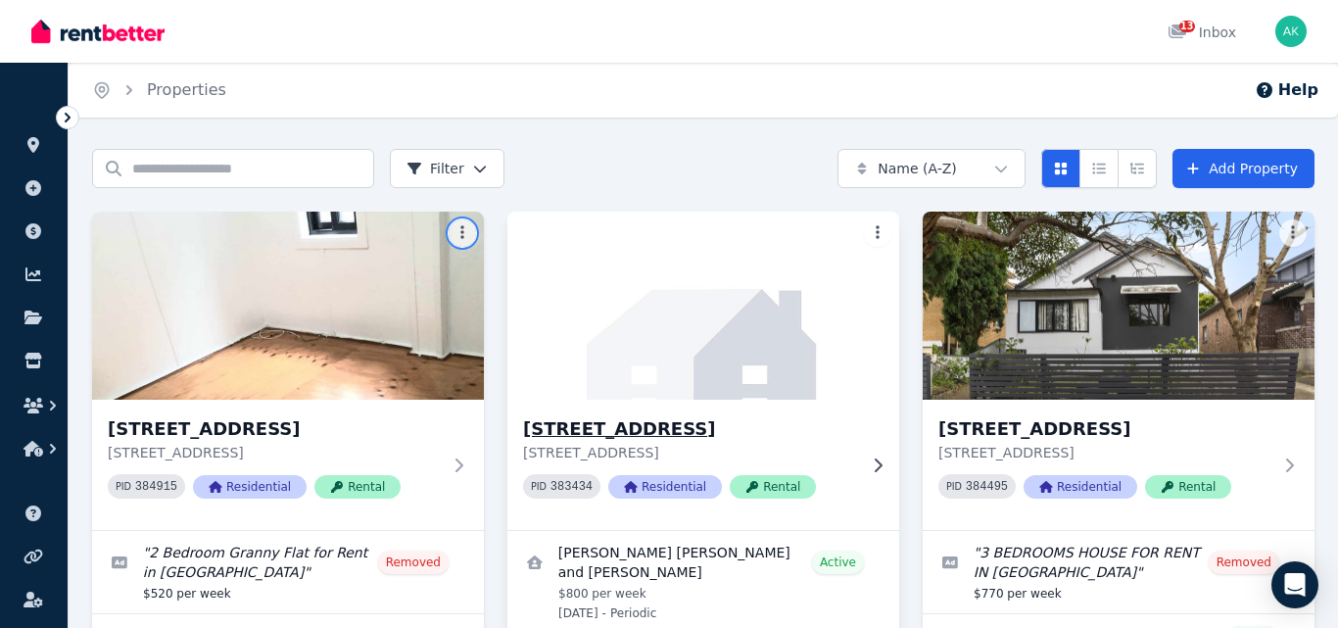
click at [576, 233] on html "Open main menu 13 Inbox Open user menu ORGANISE Properties Add property Payment…" at bounding box center [669, 314] width 1338 height 628
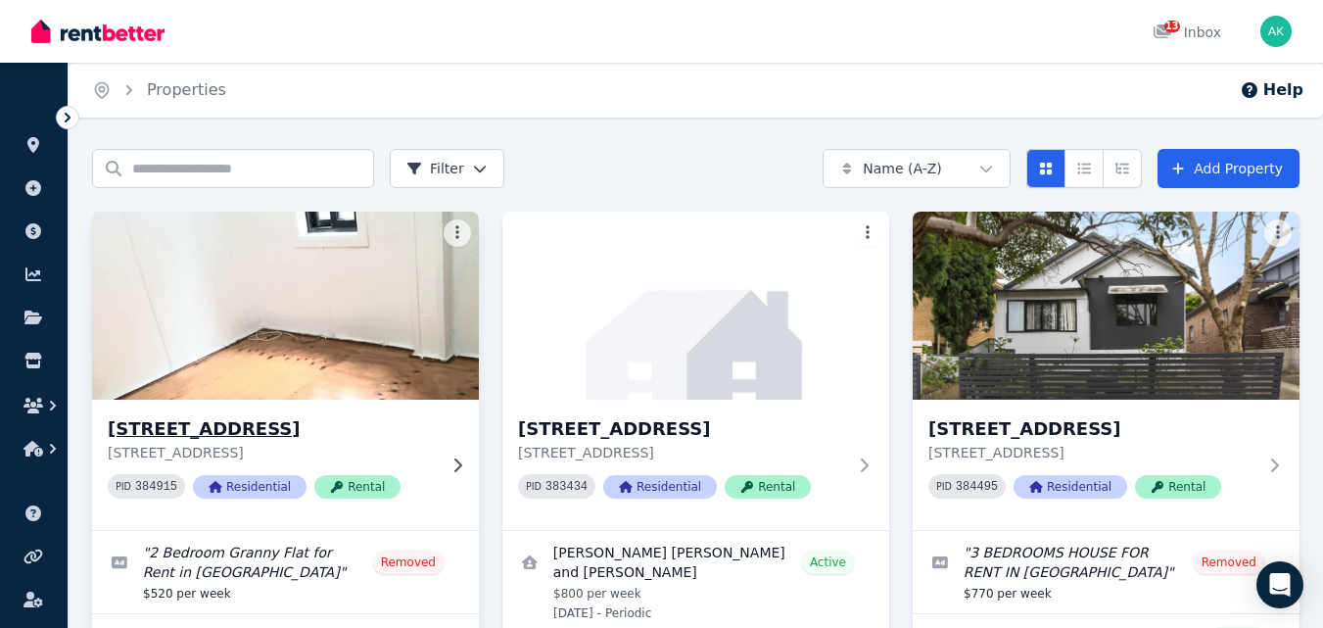
click at [233, 422] on h3 "[STREET_ADDRESS]" at bounding box center [272, 428] width 328 height 27
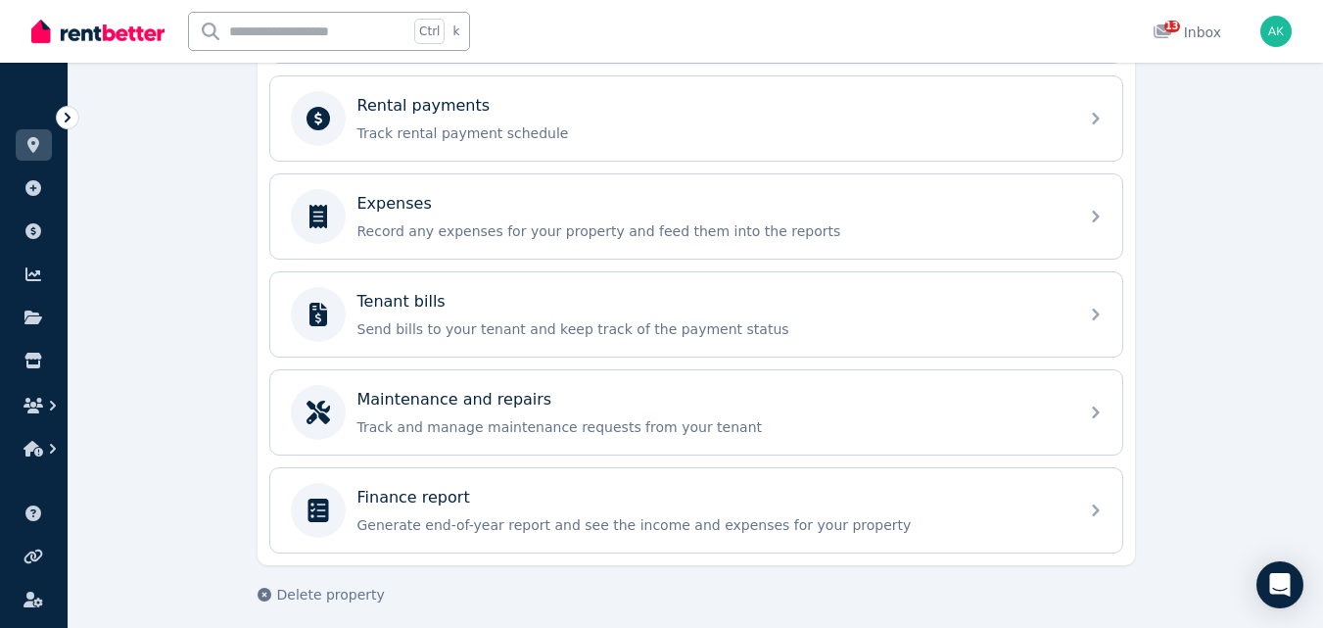
scroll to position [849, 0]
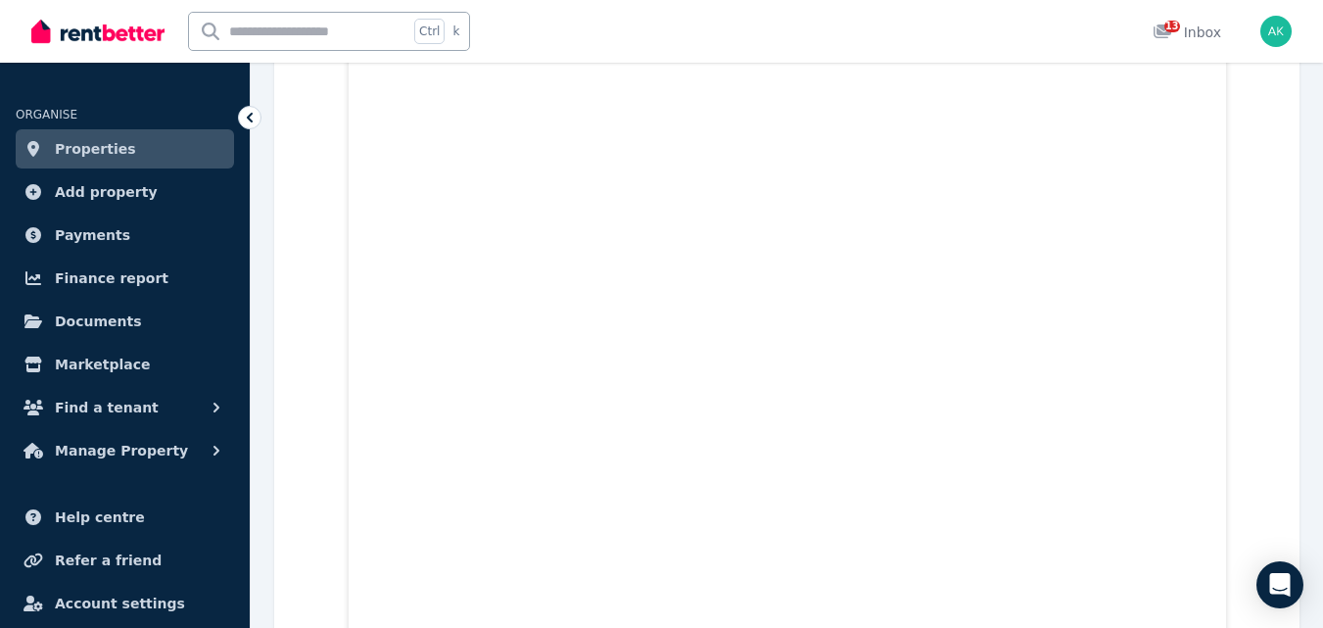
scroll to position [2523, 0]
